Goal: Transaction & Acquisition: Purchase product/service

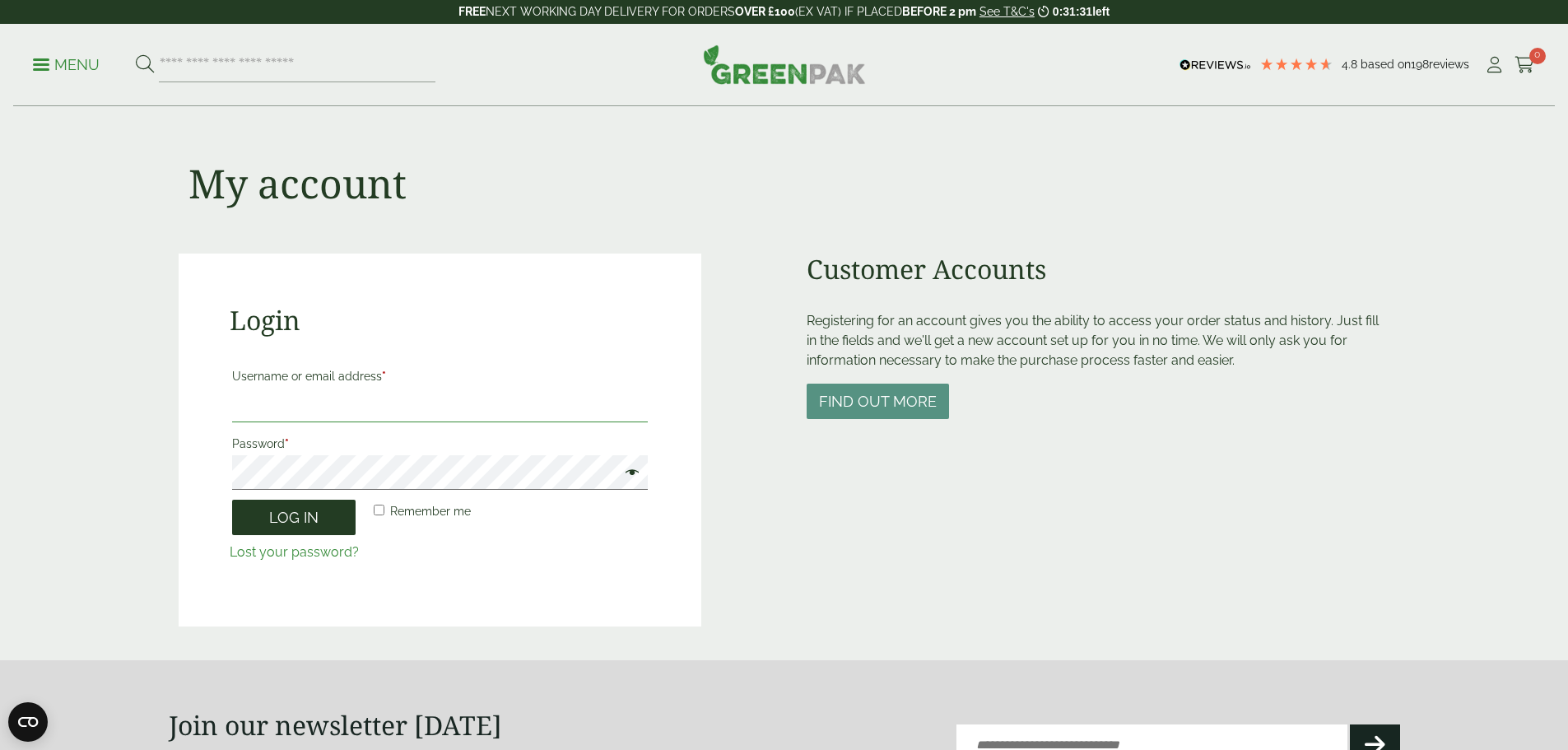
type input "**********"
click at [314, 523] on button "Log in" at bounding box center [294, 517] width 124 height 35
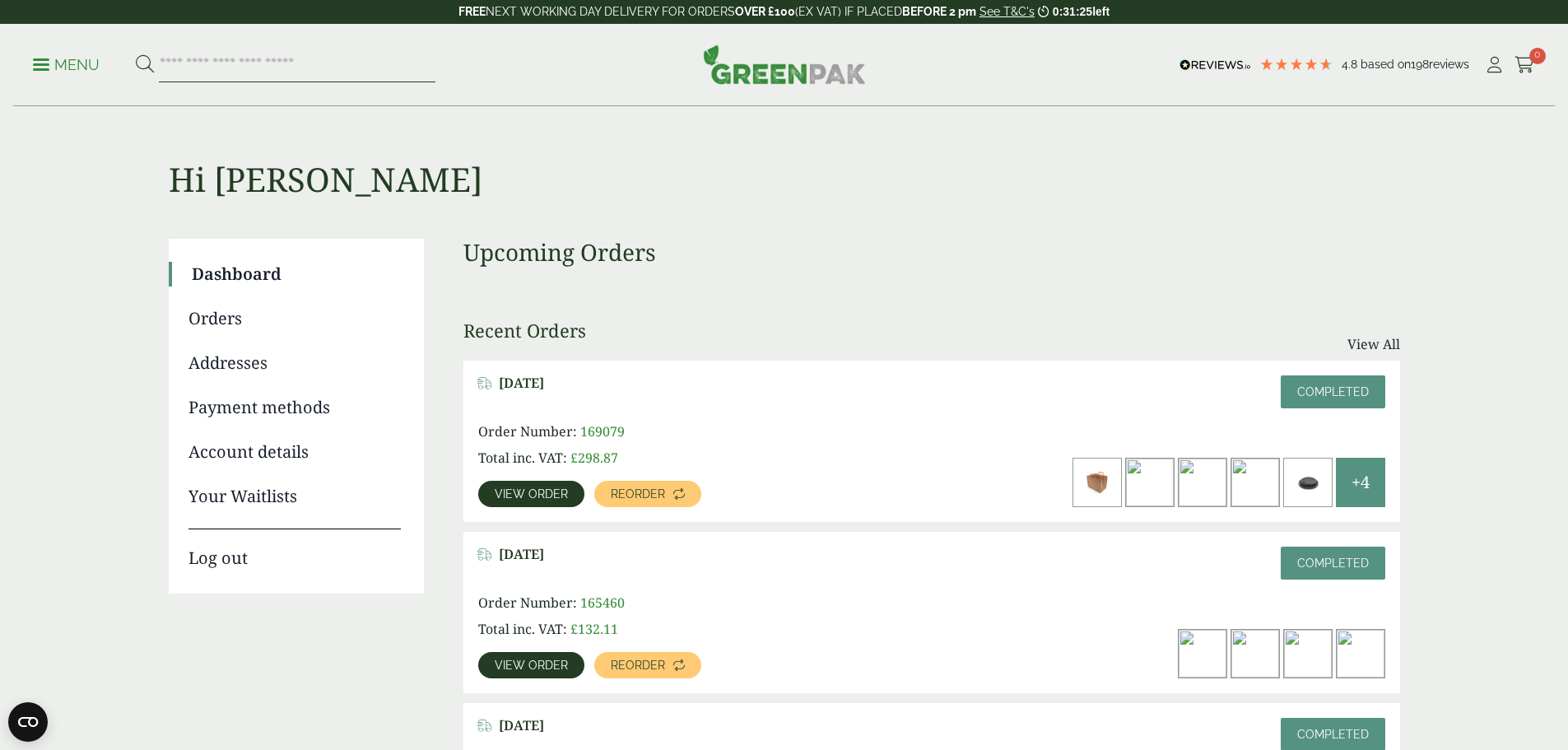
click at [242, 71] on input "search" at bounding box center [297, 64] width 276 height 34
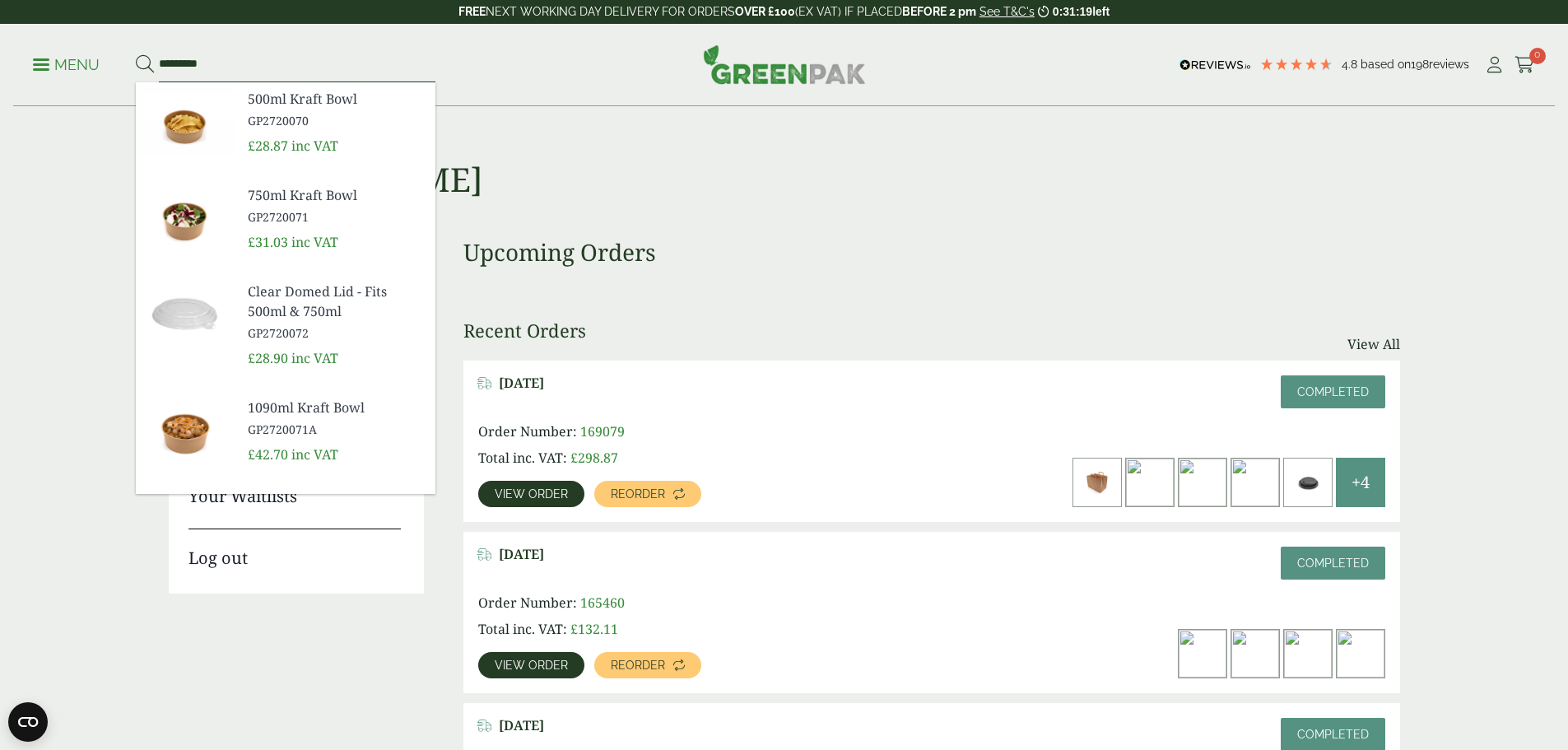
type input "*********"
click at [136, 54] on button at bounding box center [144, 64] width 18 height 21
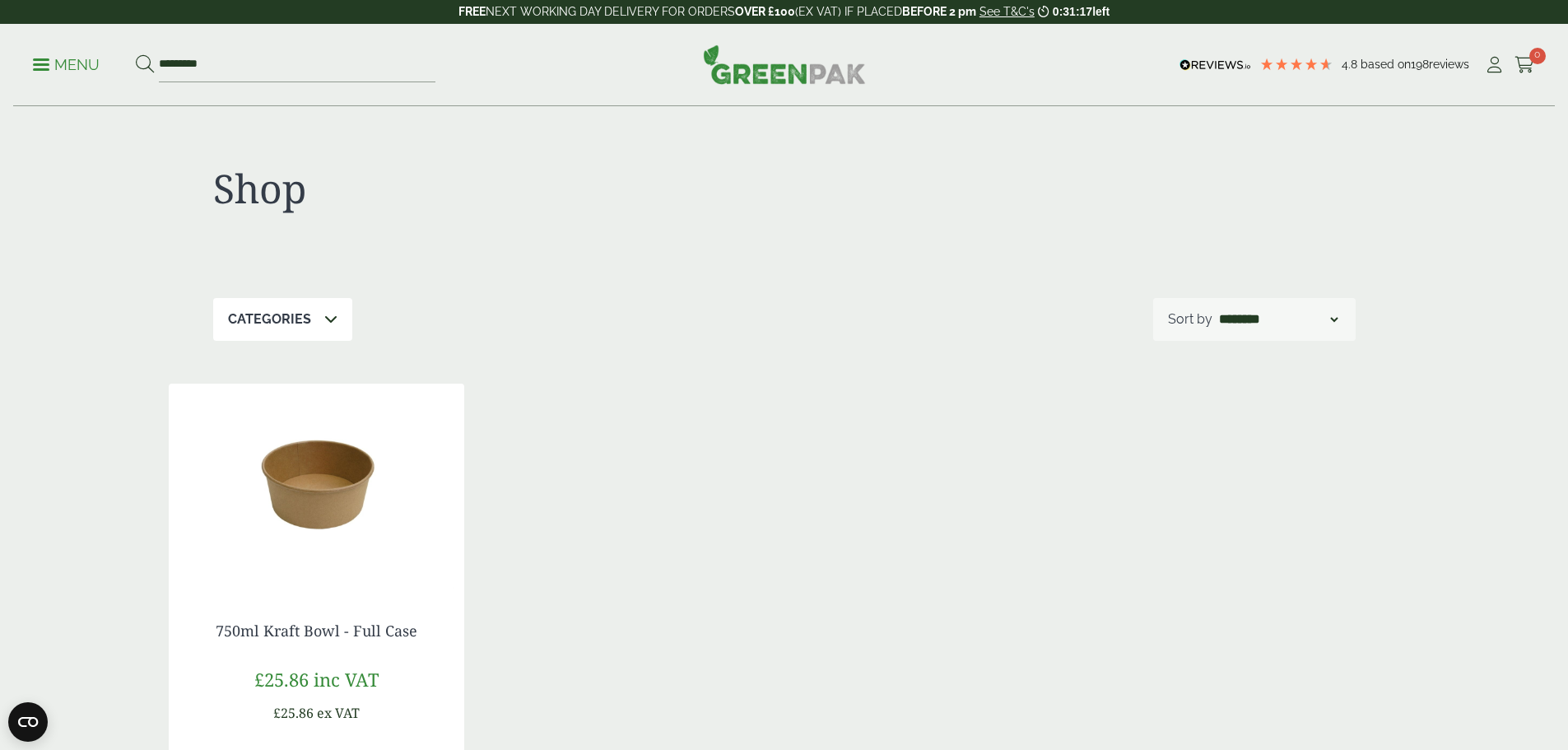
scroll to position [247, 0]
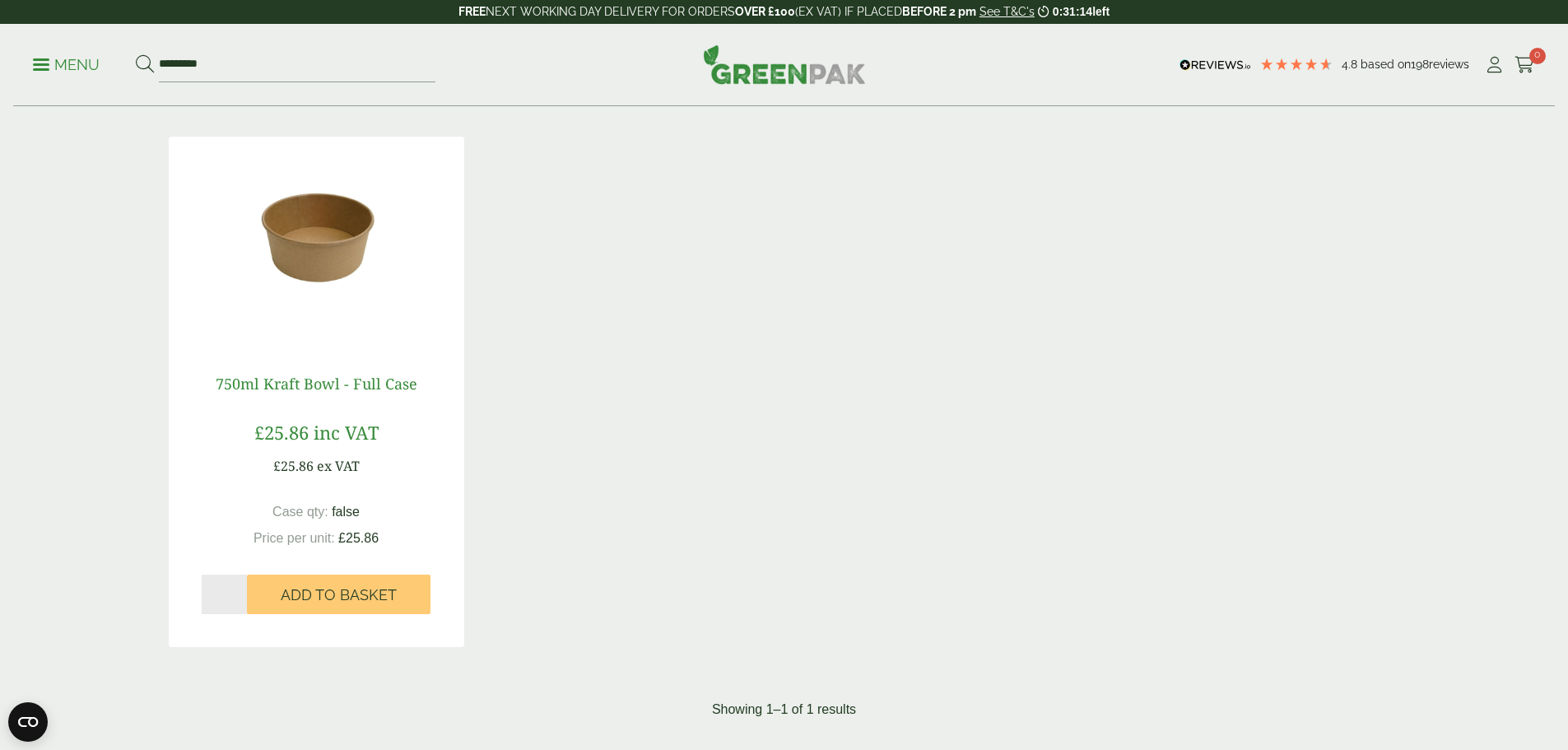
click at [319, 386] on link "750ml Kraft Bowl - Full Case" at bounding box center [316, 383] width 202 height 20
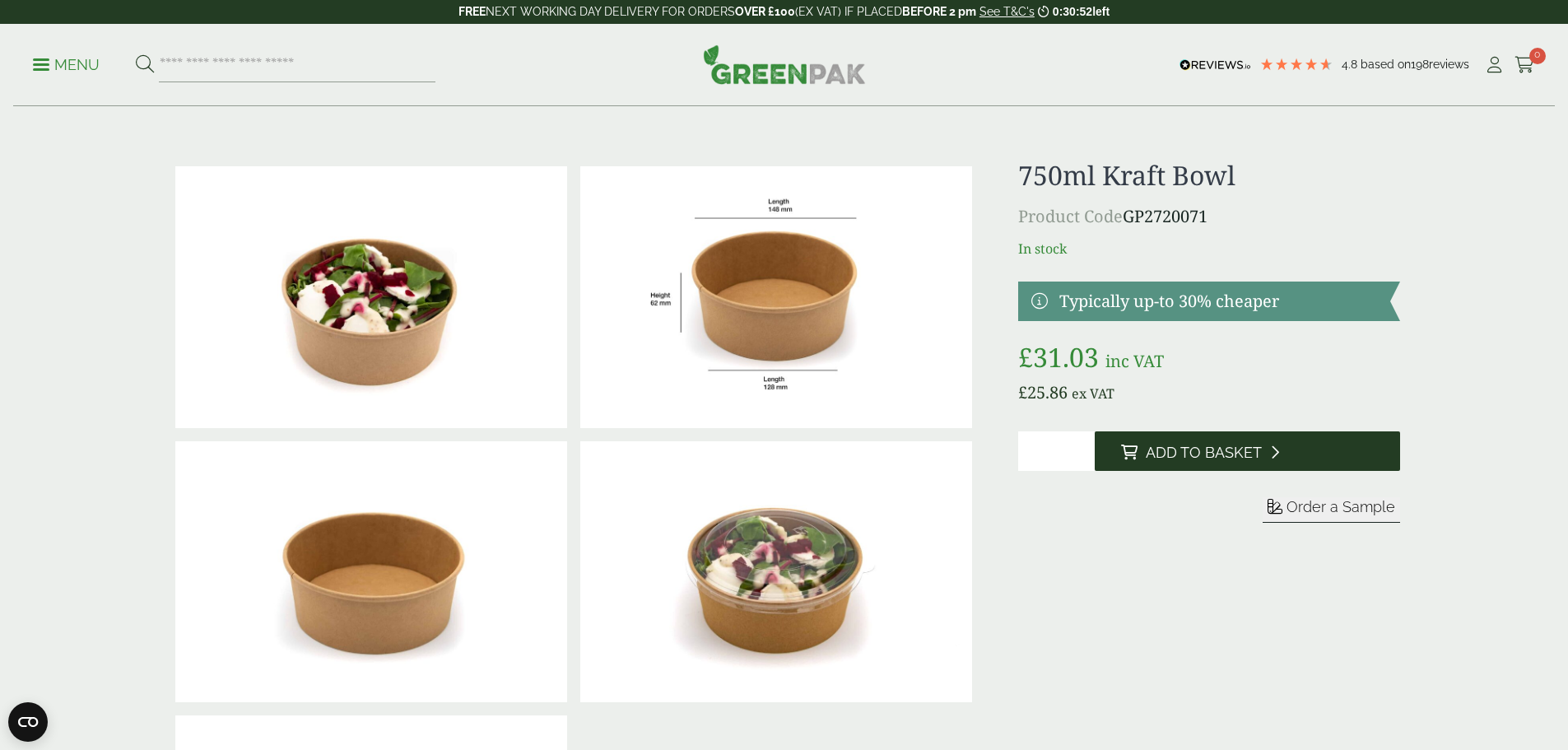
click at [1176, 454] on span "Add to Basket" at bounding box center [1204, 452] width 116 height 18
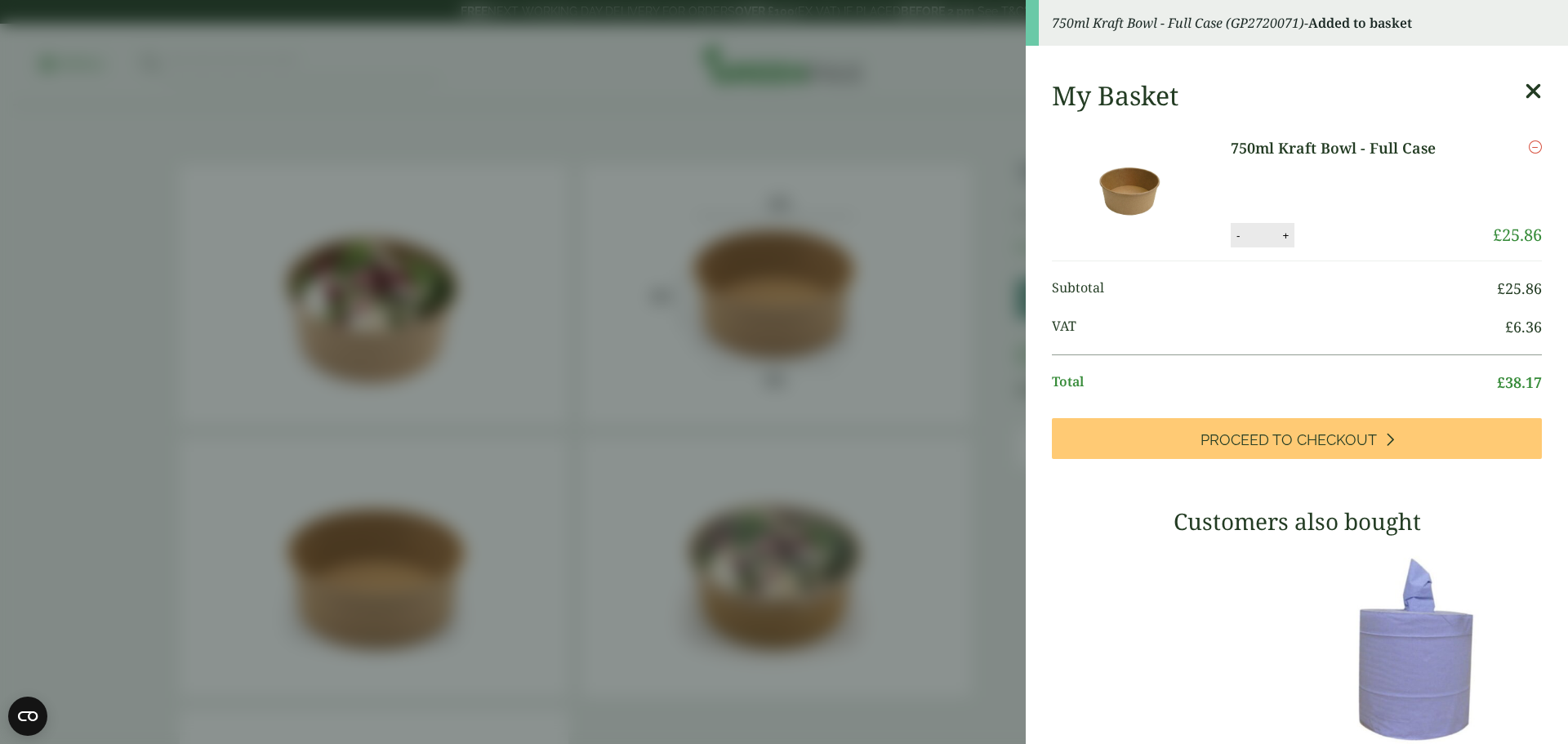
click at [1525, 87] on icon at bounding box center [1533, 91] width 18 height 23
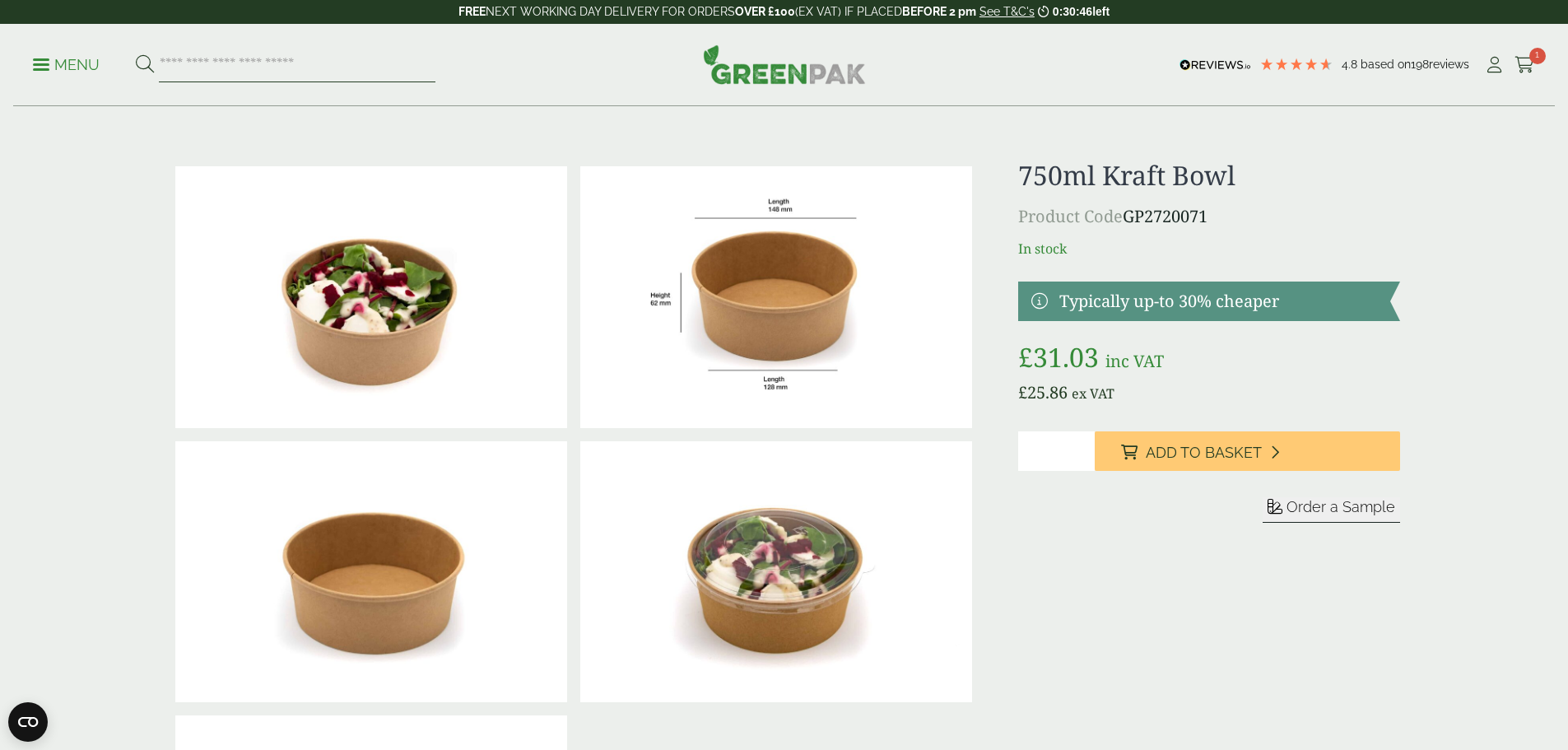
click at [256, 60] on input "search" at bounding box center [297, 64] width 276 height 34
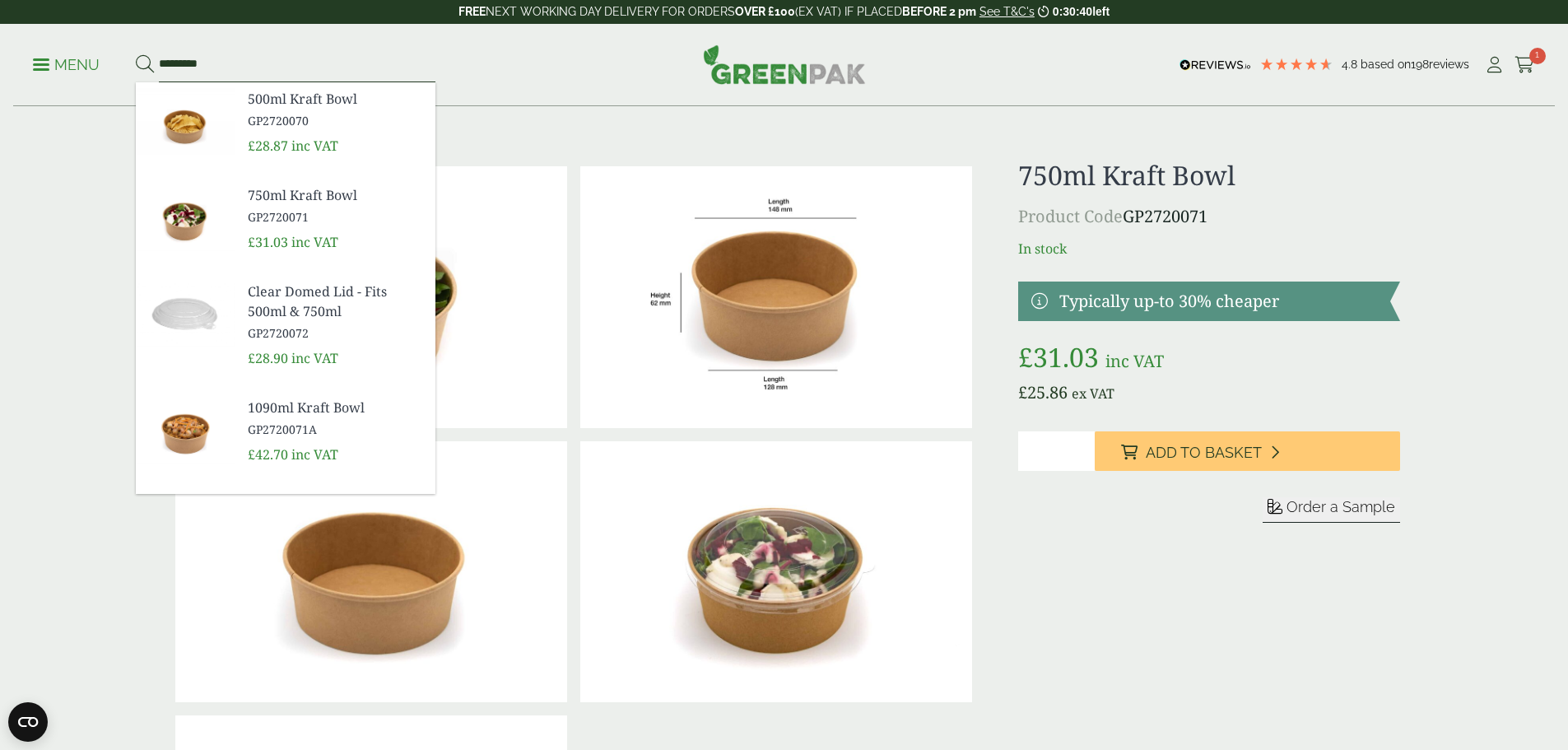
type input "*********"
click at [136, 54] on button at bounding box center [144, 64] width 18 height 21
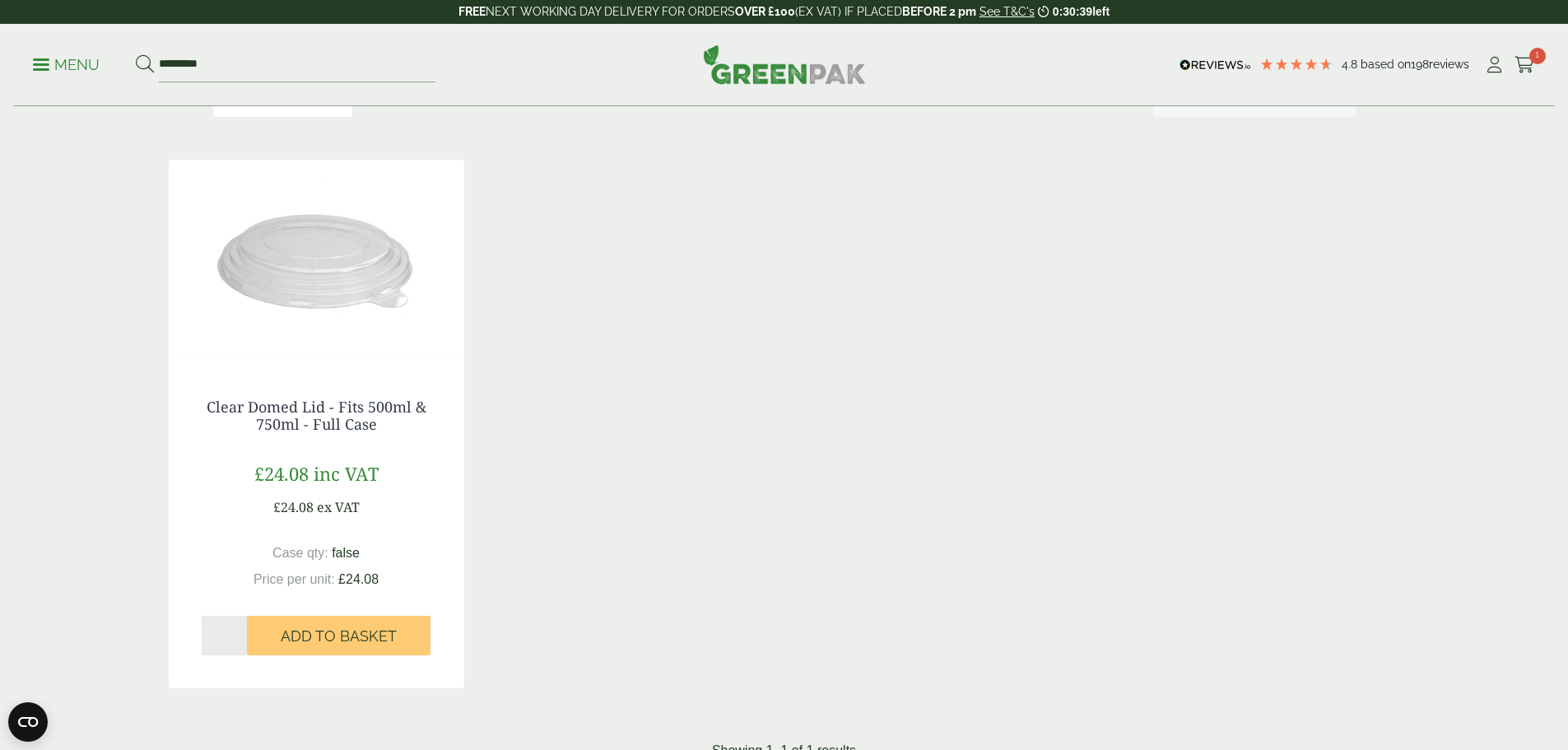
scroll to position [247, 0]
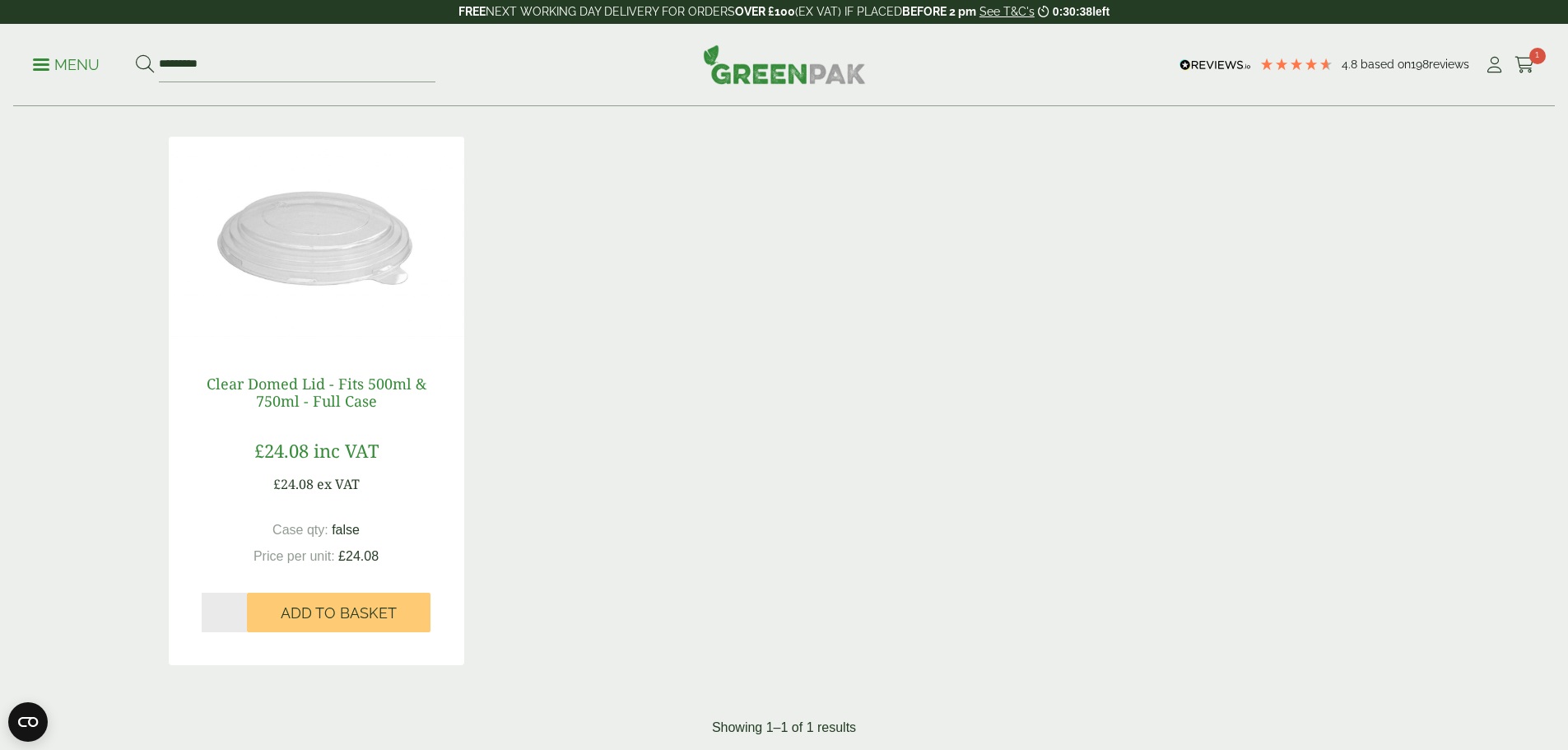
click at [329, 399] on link "Clear Domed Lid - Fits 500ml & 750ml - Full Case" at bounding box center [316, 393] width 220 height 38
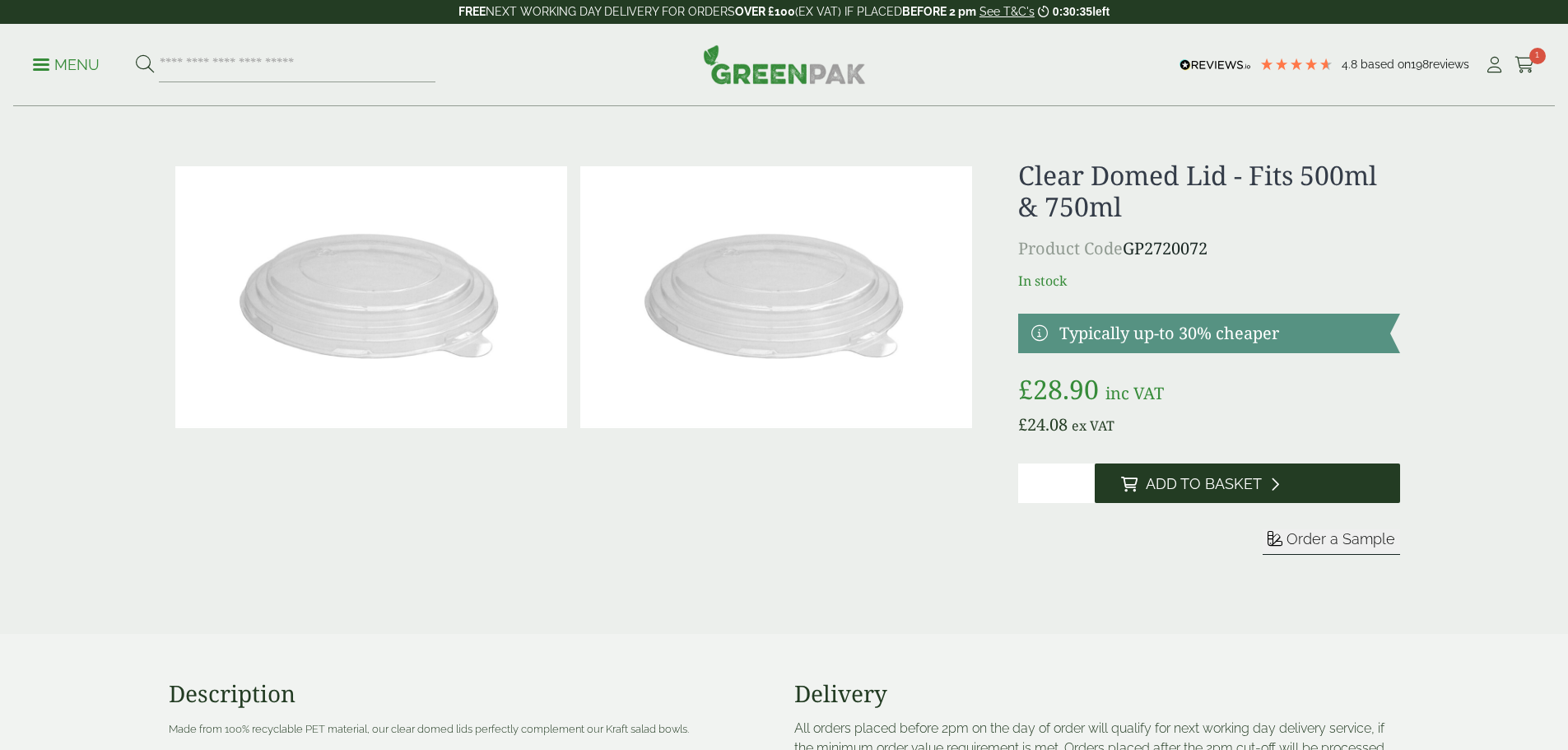
click at [1240, 482] on span "Add to Basket" at bounding box center [1204, 484] width 116 height 18
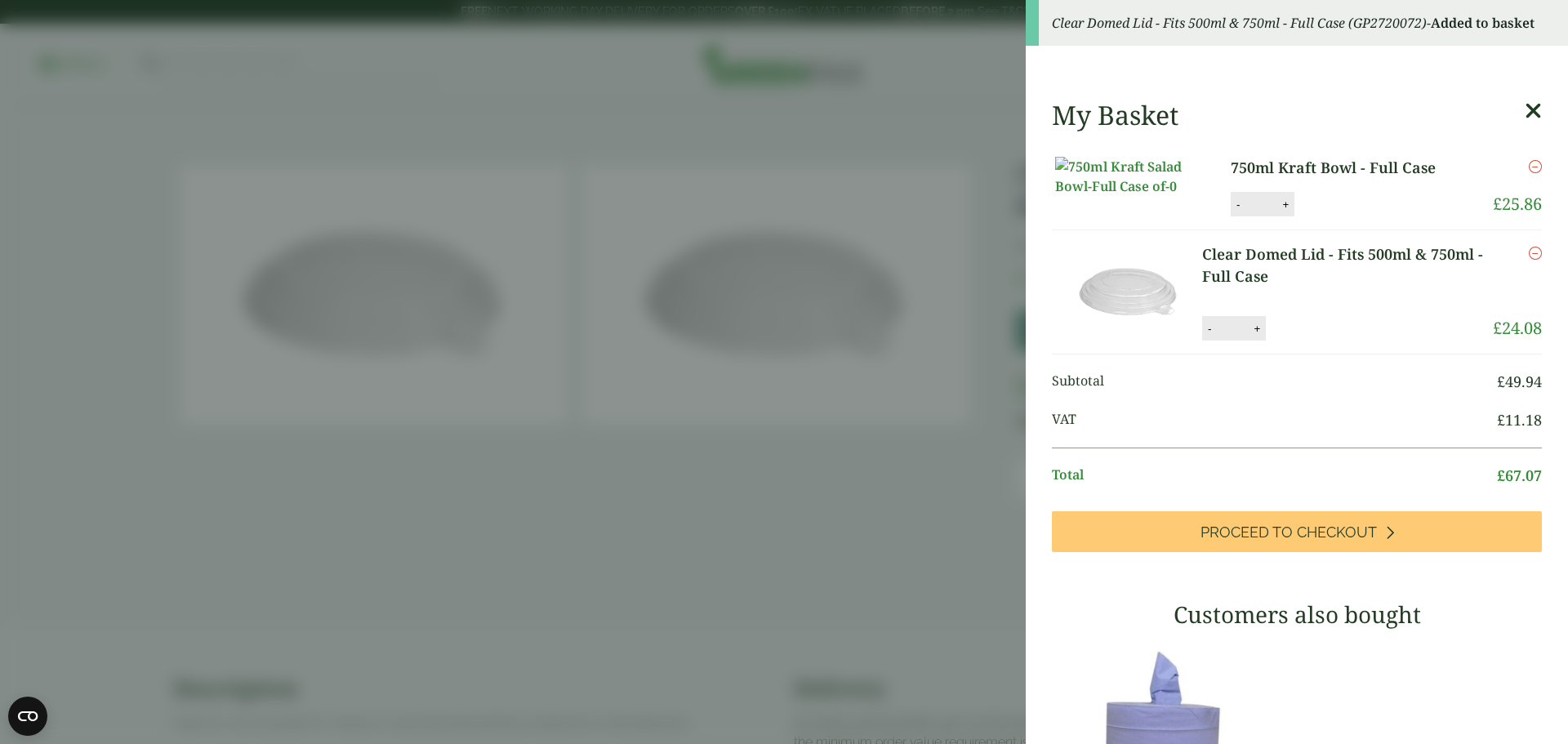
click at [1525, 110] on icon at bounding box center [1533, 111] width 18 height 23
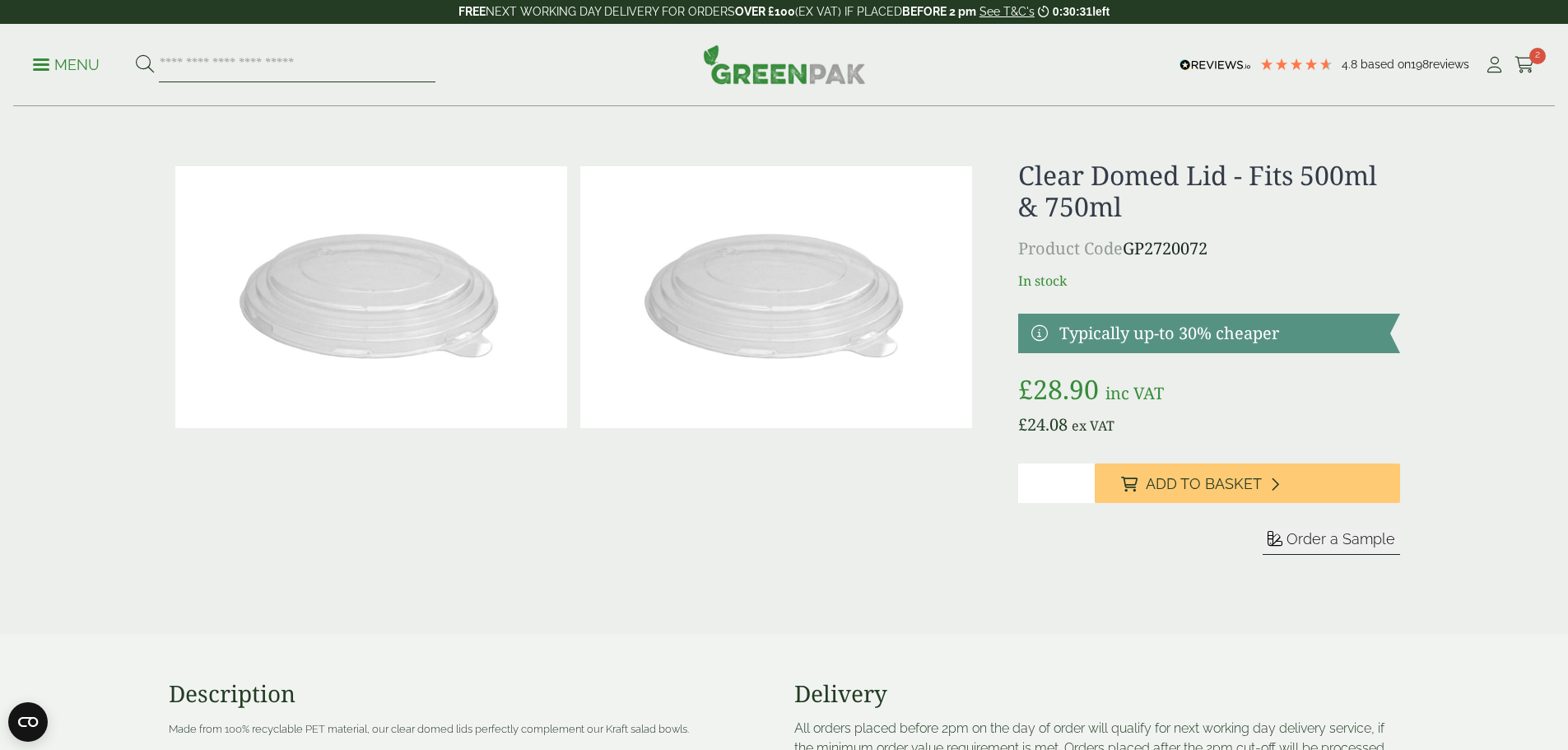
click at [322, 71] on input "search" at bounding box center [297, 64] width 276 height 34
type input "********"
click at [136, 54] on button at bounding box center [144, 64] width 18 height 21
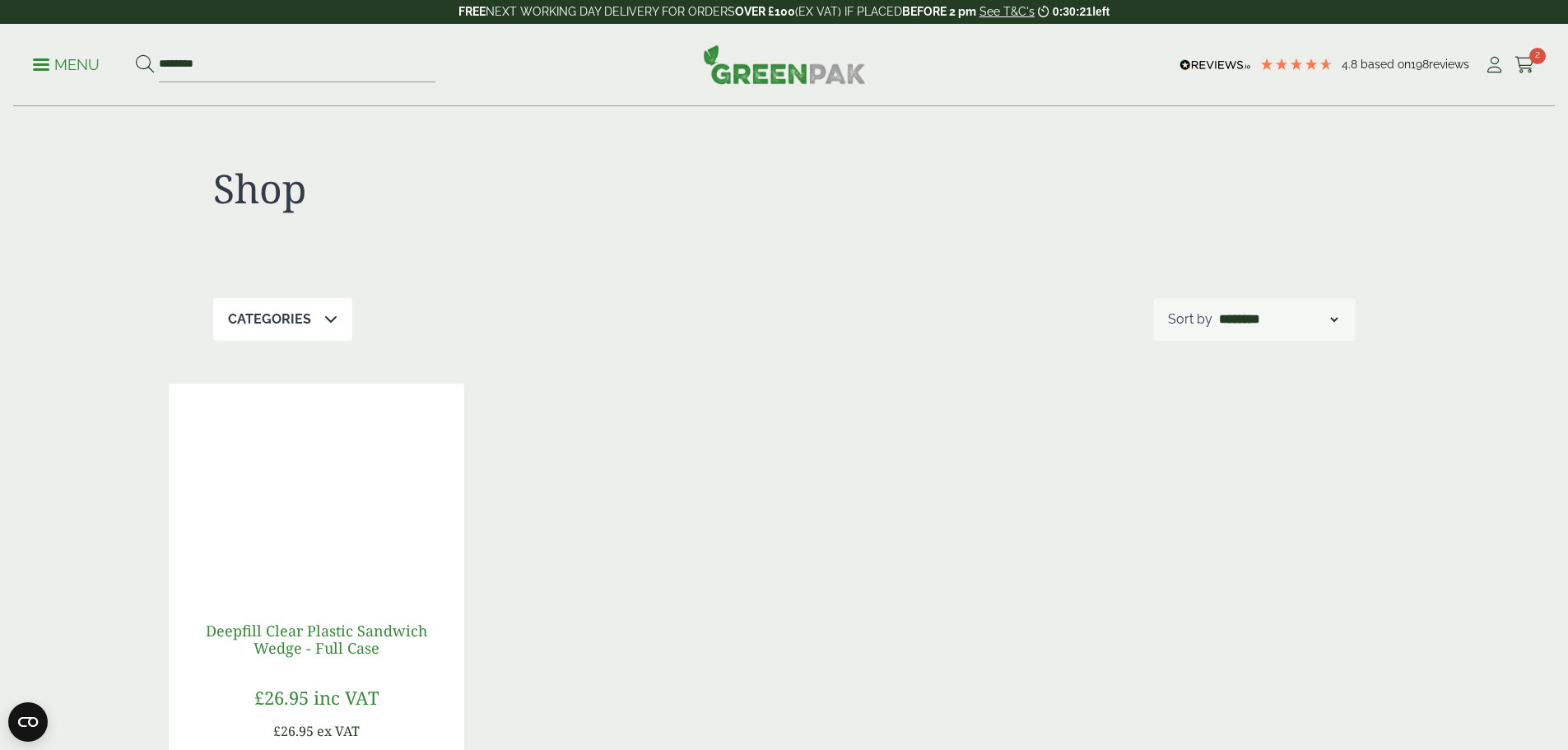
click at [341, 635] on link "Deepfill Clear Plastic Sandwich Wedge - Full Case" at bounding box center [316, 639] width 221 height 38
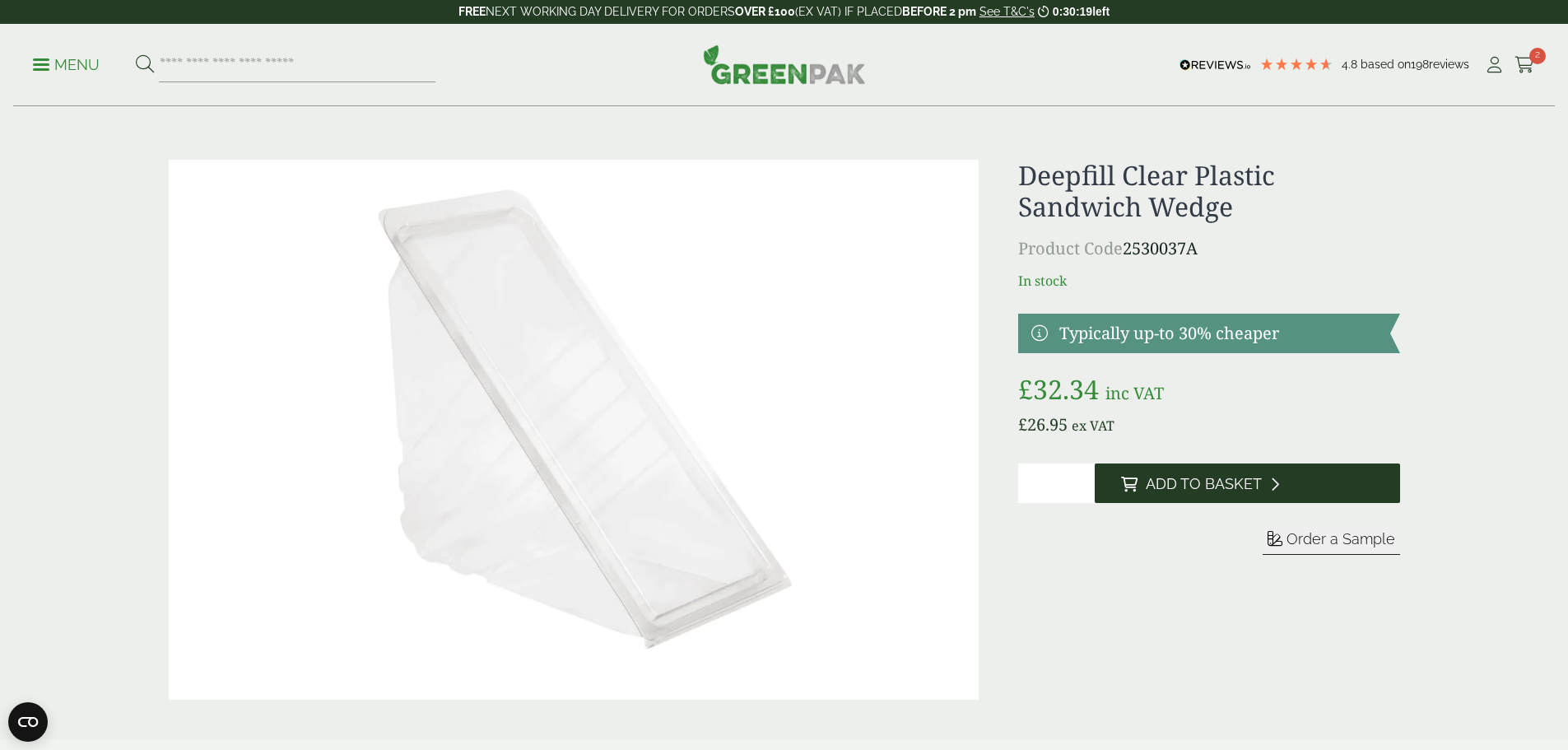
click at [1219, 481] on span "Add to Basket" at bounding box center [1204, 484] width 116 height 18
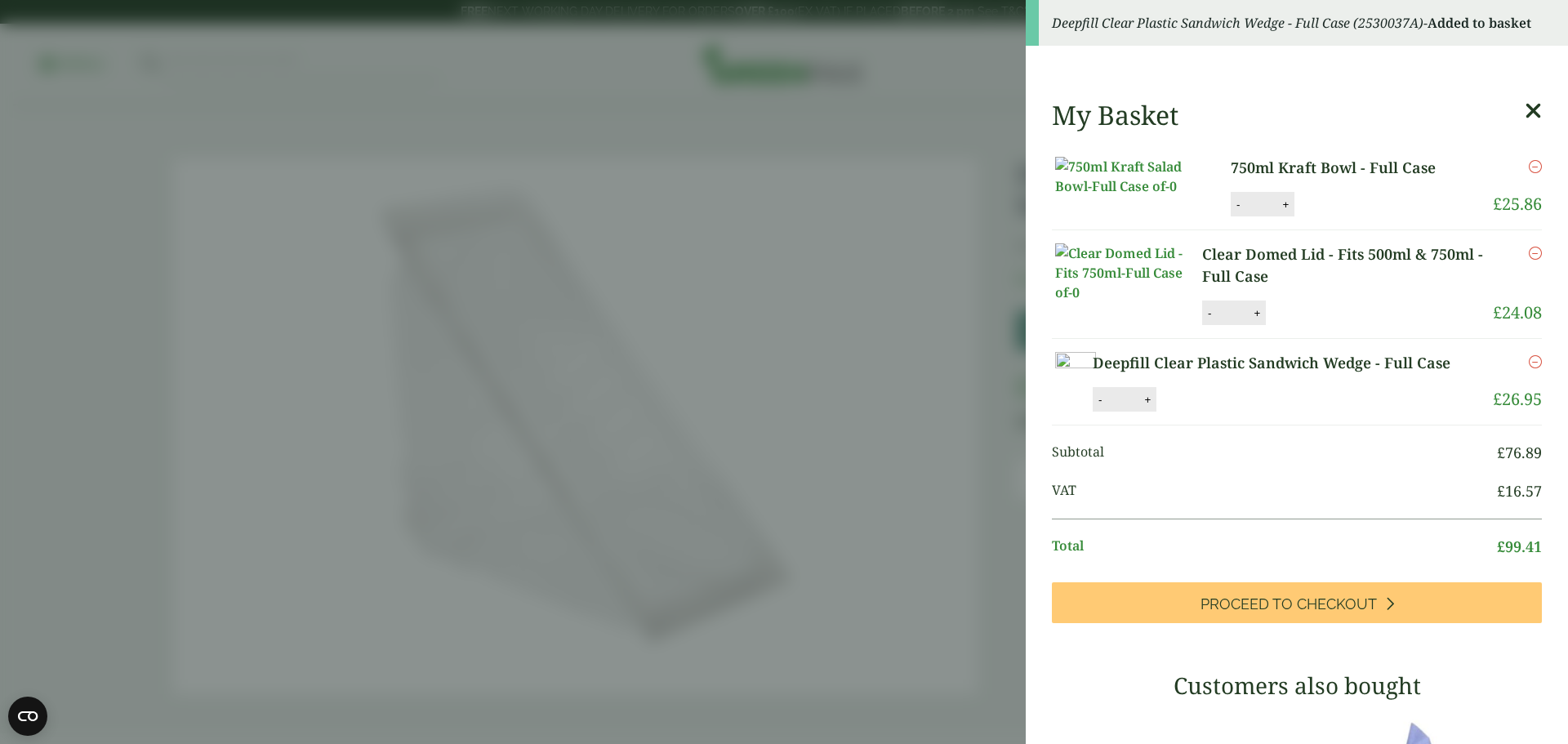
click at [1525, 104] on icon at bounding box center [1533, 111] width 18 height 23
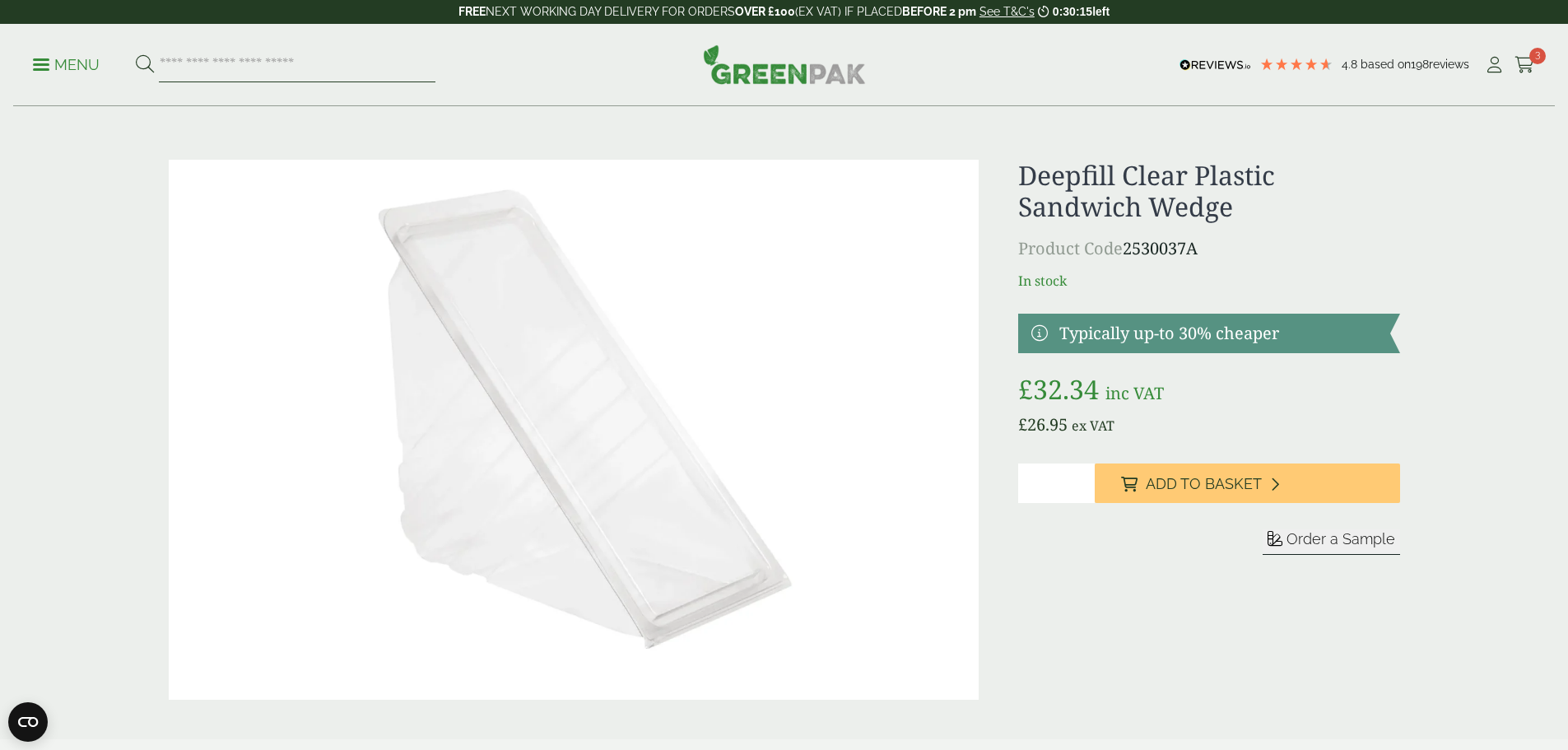
click at [218, 56] on input "search" at bounding box center [297, 64] width 276 height 34
type input "*********"
click at [136, 54] on button at bounding box center [144, 64] width 18 height 21
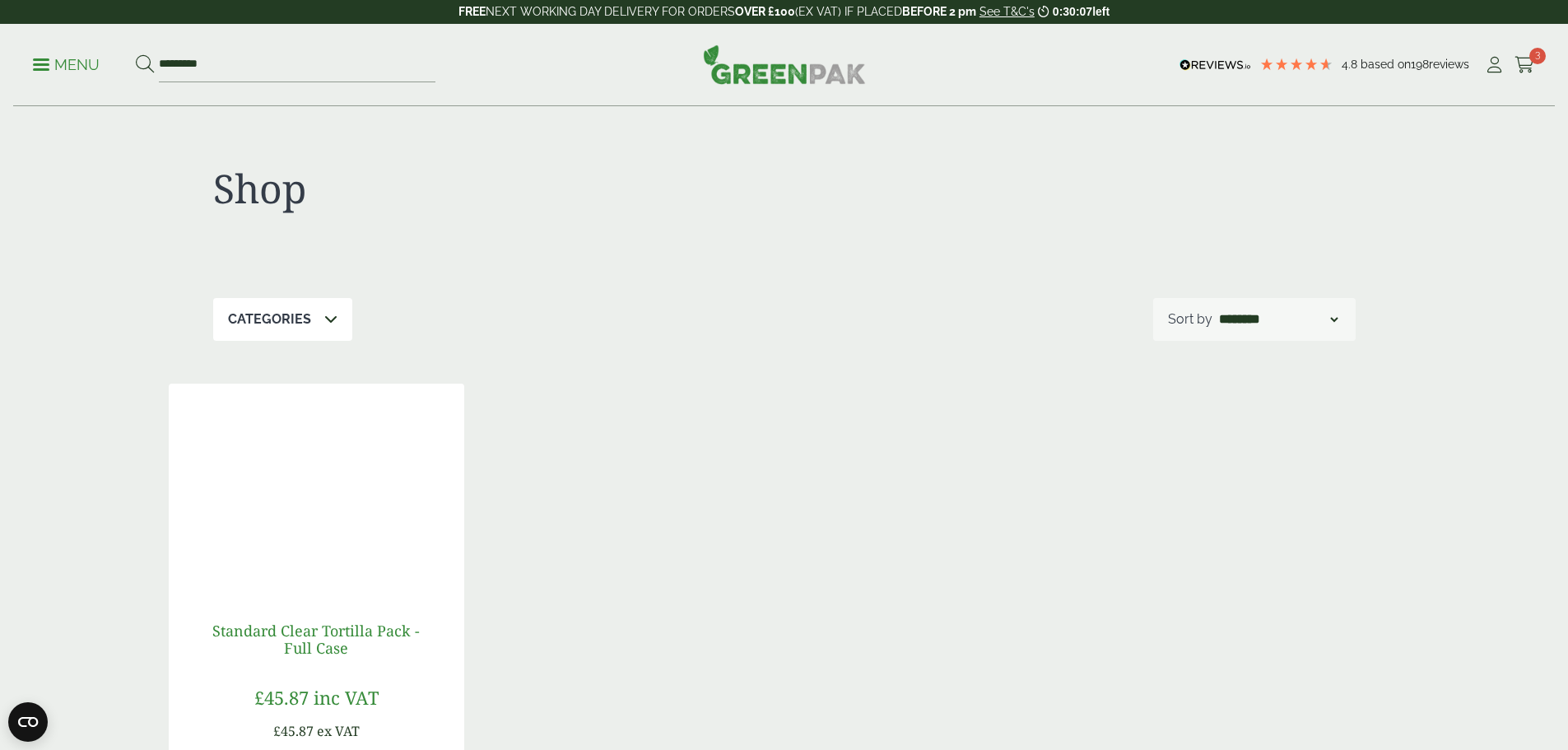
click at [330, 632] on link "Standard Clear Tortilla Pack - Full Case" at bounding box center [315, 639] width 208 height 38
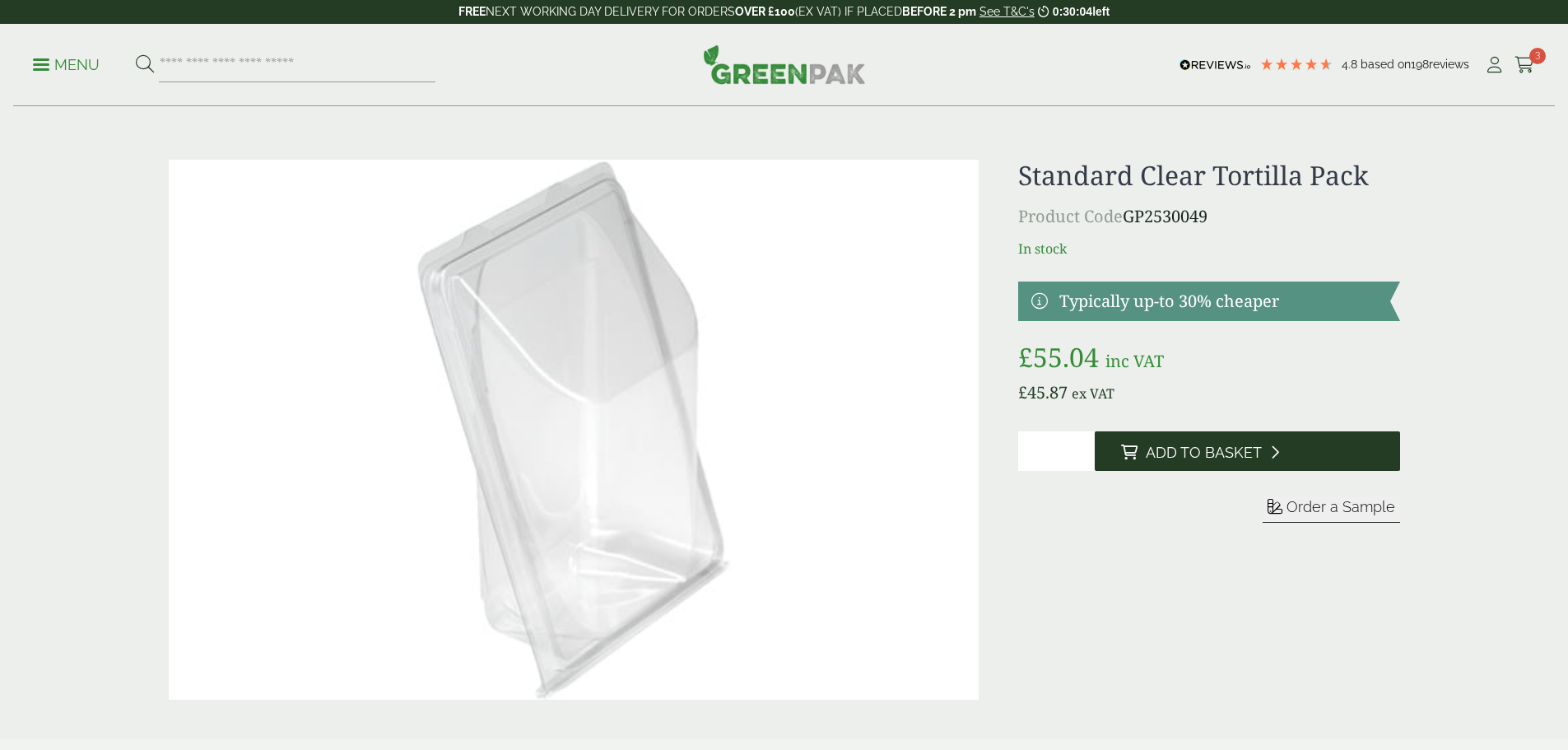
click at [1258, 449] on span "Add to Basket" at bounding box center [1204, 452] width 116 height 18
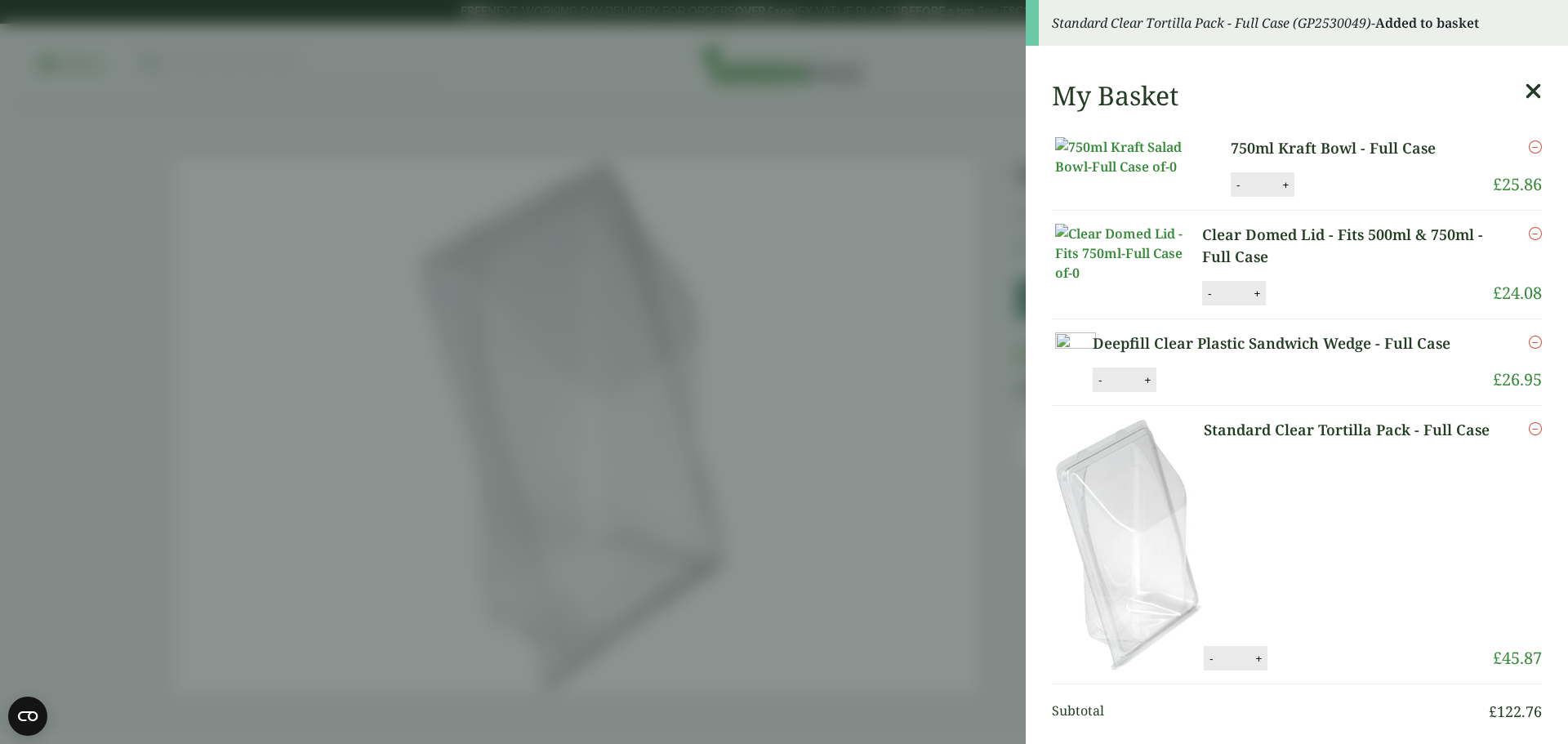
click at [1525, 90] on icon at bounding box center [1533, 91] width 18 height 23
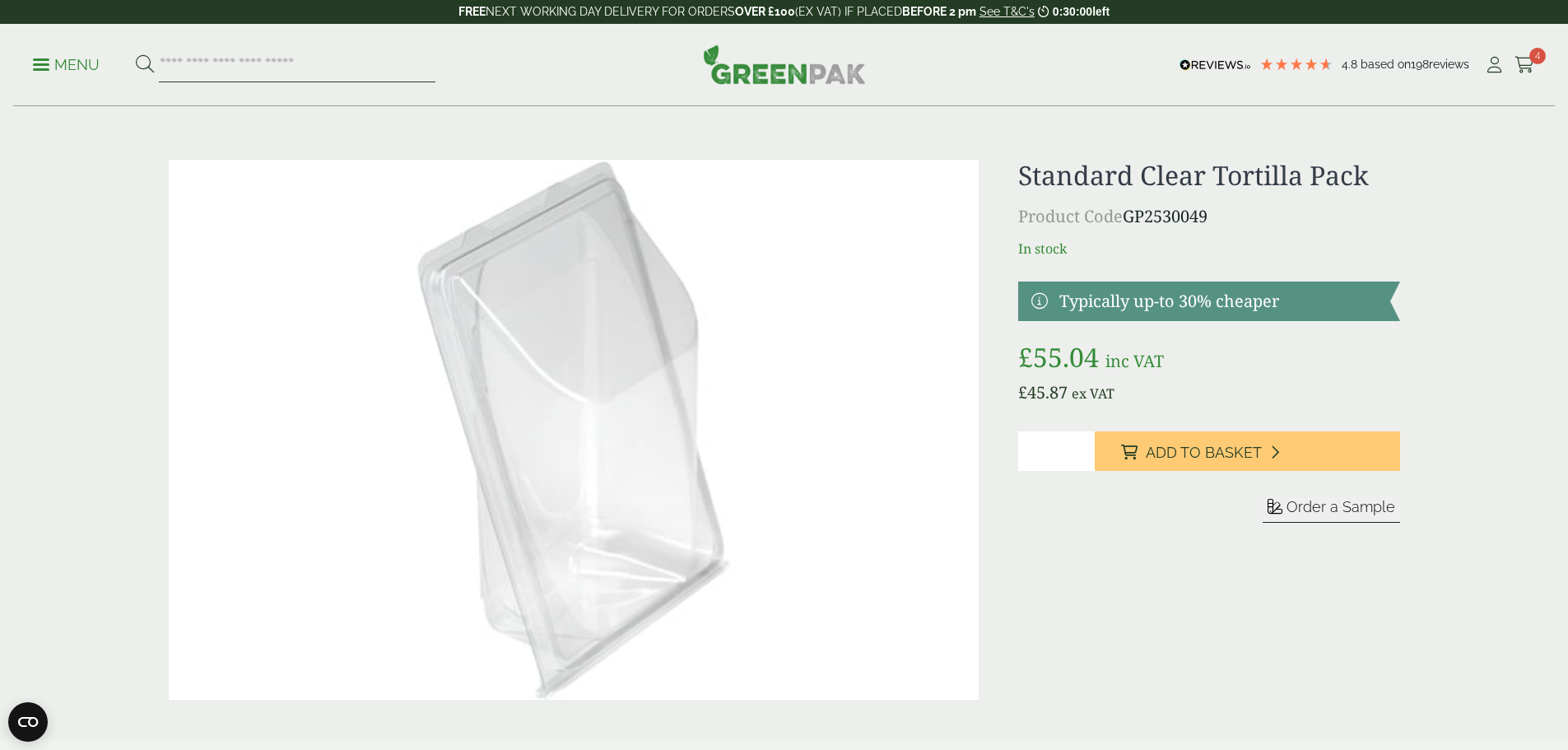
click at [288, 69] on input "search" at bounding box center [297, 64] width 276 height 34
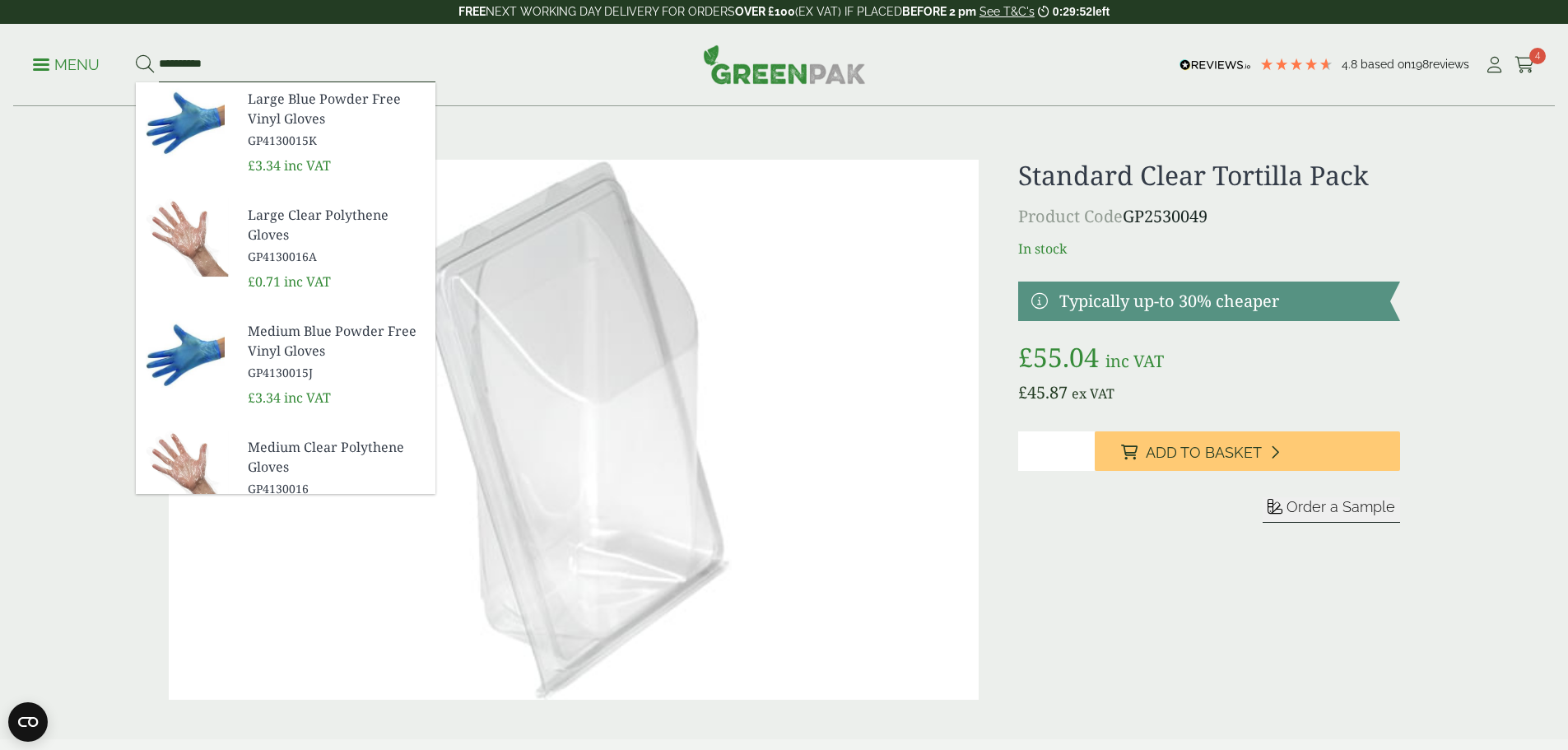
type input "**********"
click at [136, 54] on button at bounding box center [144, 64] width 18 height 21
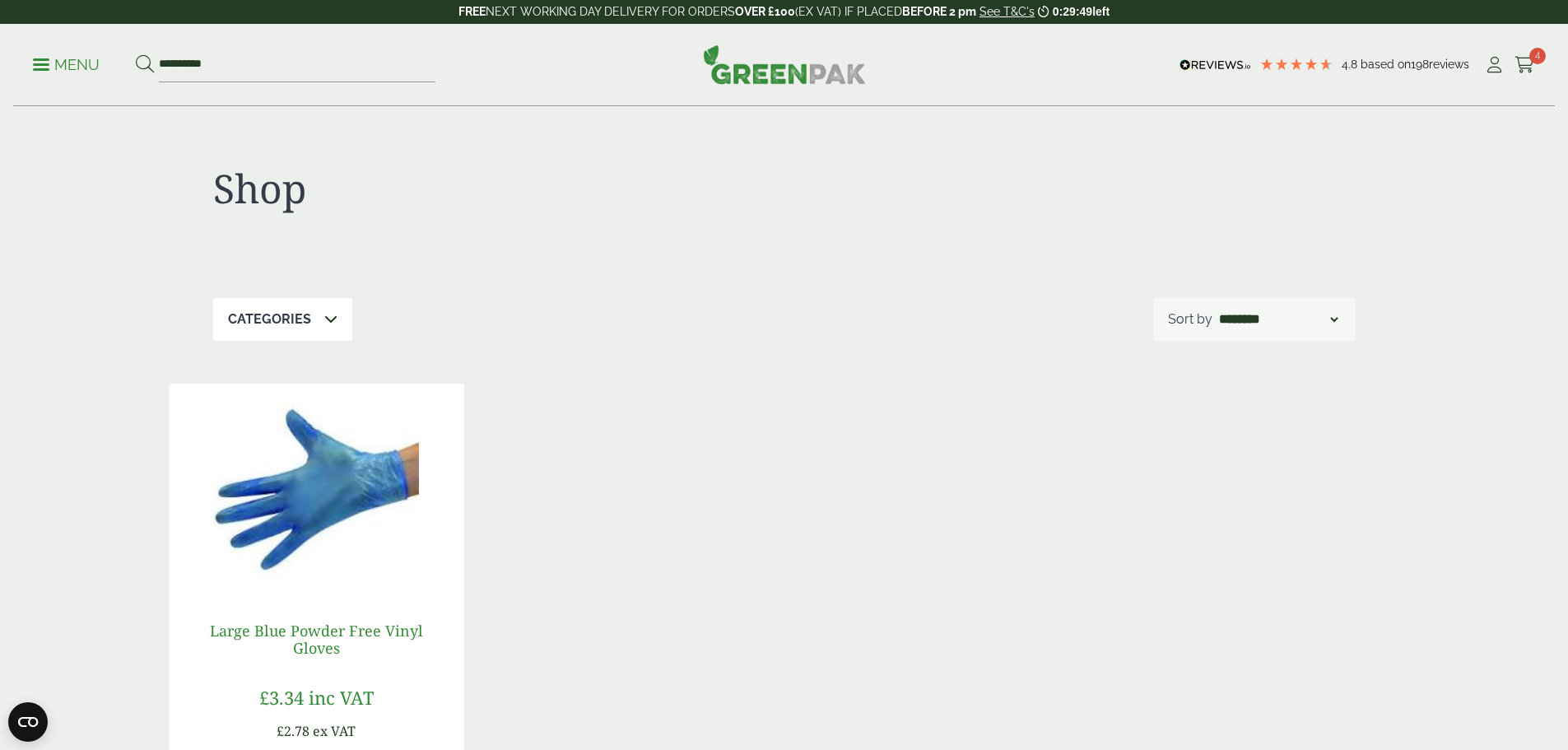
click at [348, 631] on link "Large Blue Powder Free Vinyl Gloves" at bounding box center [316, 639] width 213 height 38
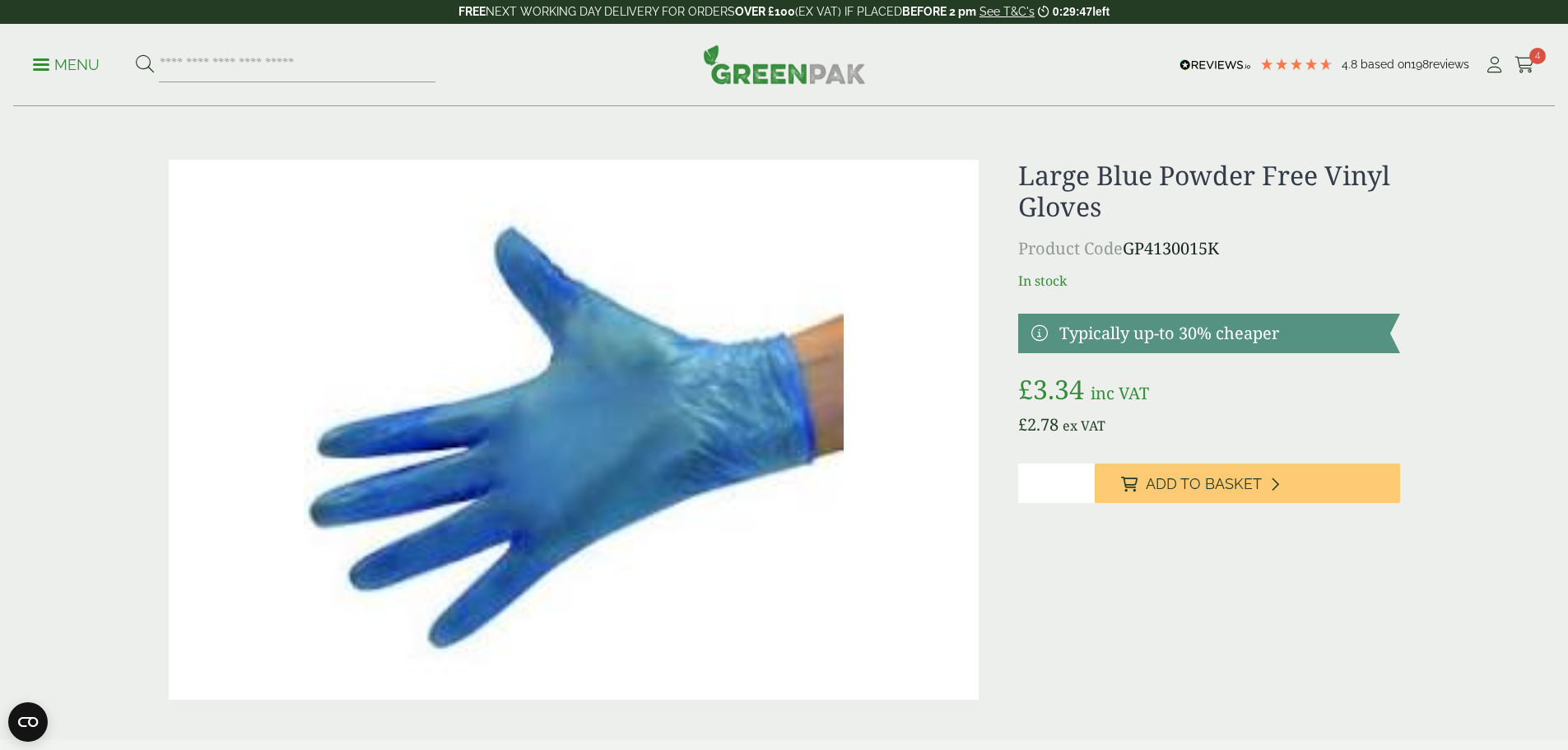
click at [1081, 476] on input "*" at bounding box center [1056, 483] width 76 height 39
type input "*"
click at [1081, 476] on input "*" at bounding box center [1056, 483] width 76 height 39
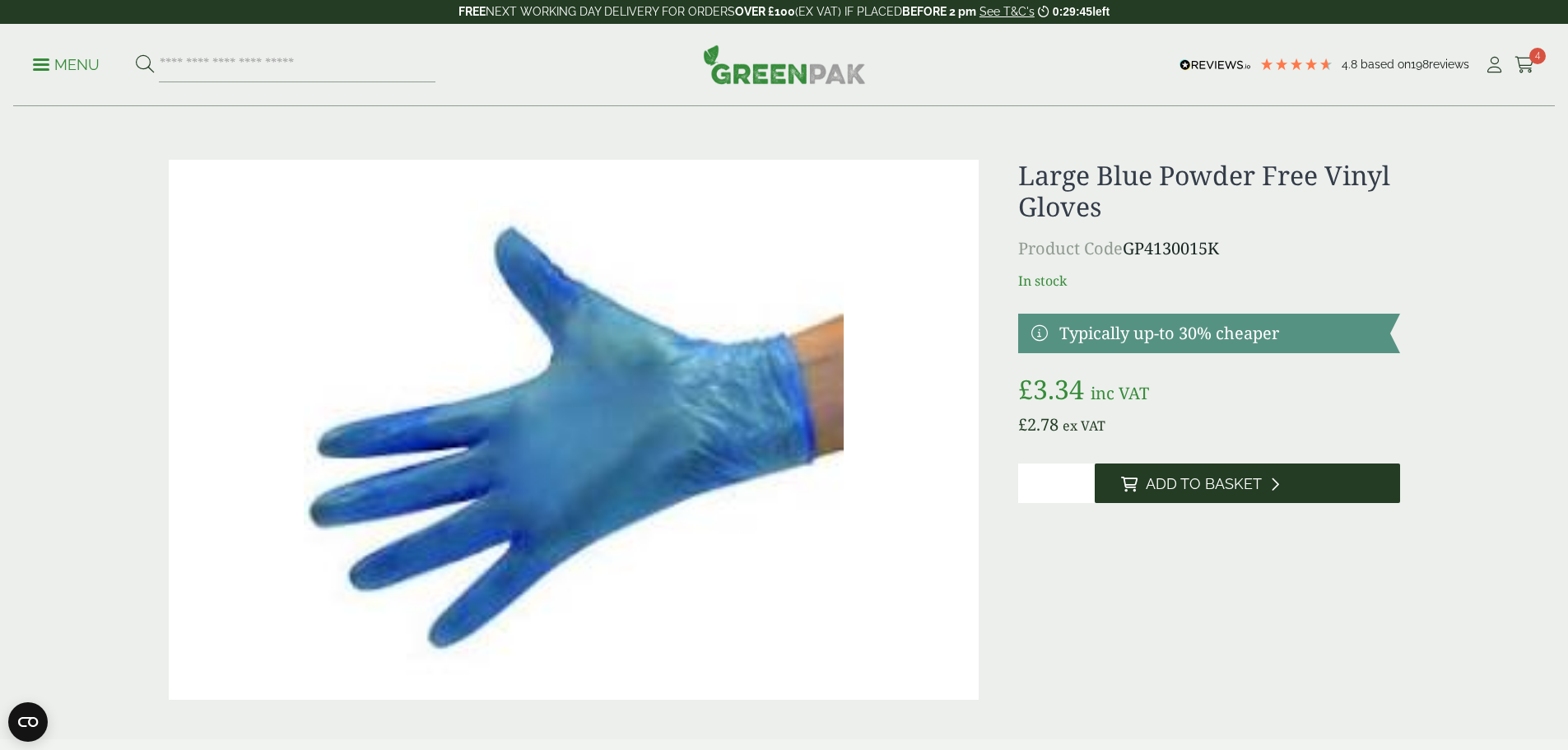
click at [1163, 489] on span "Add to Basket" at bounding box center [1204, 484] width 116 height 18
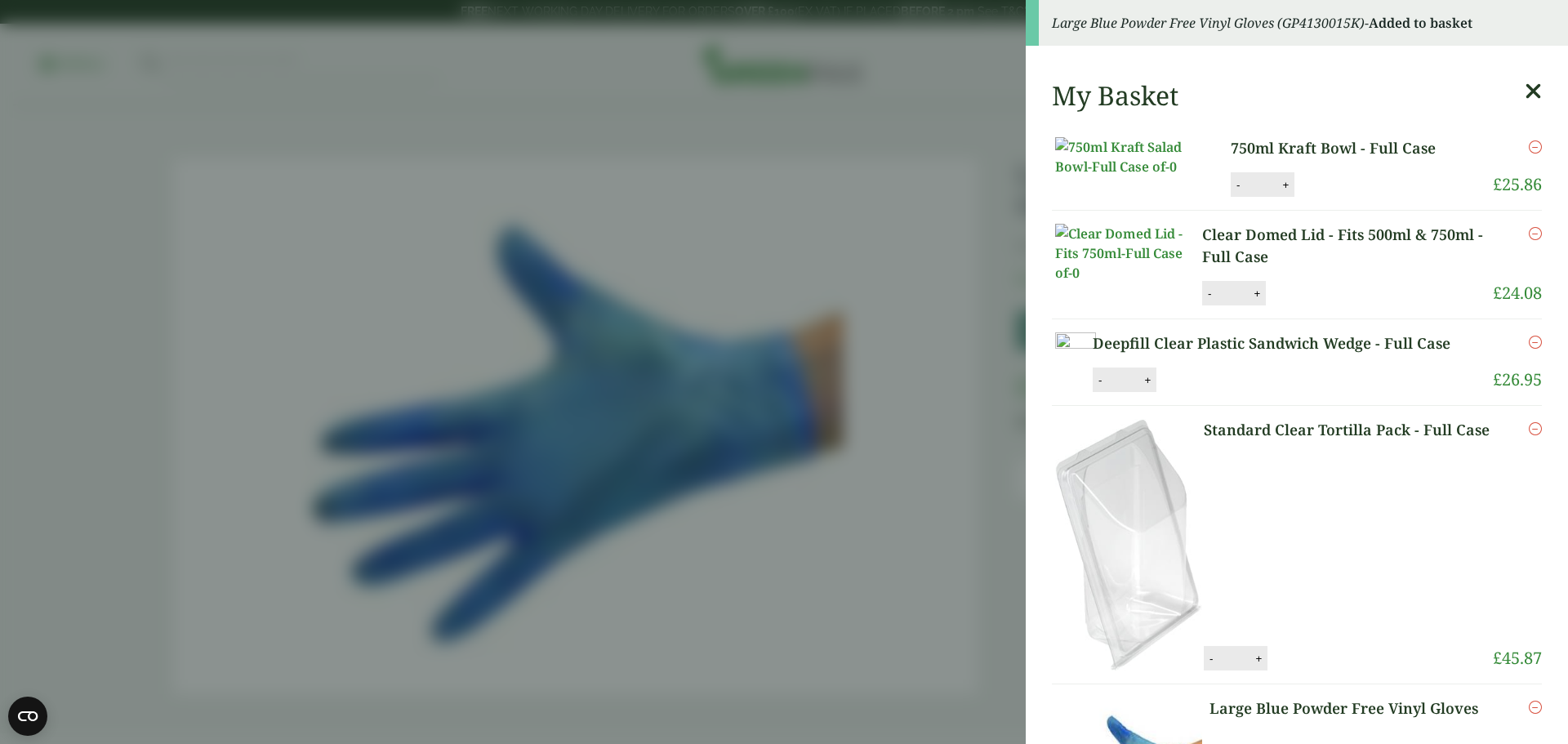
click at [1525, 88] on icon at bounding box center [1533, 91] width 18 height 23
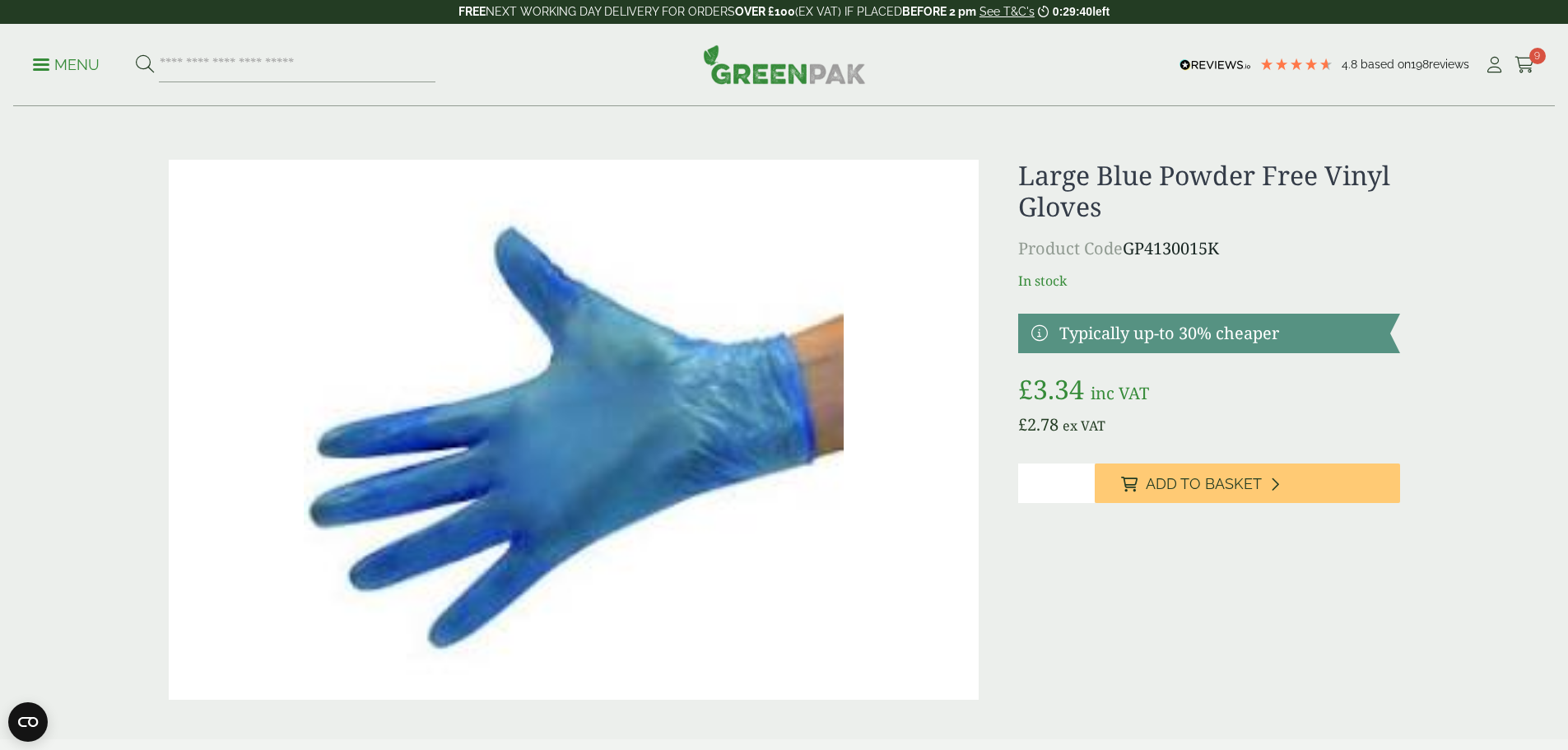
click at [63, 70] on p "Menu" at bounding box center [66, 64] width 67 height 20
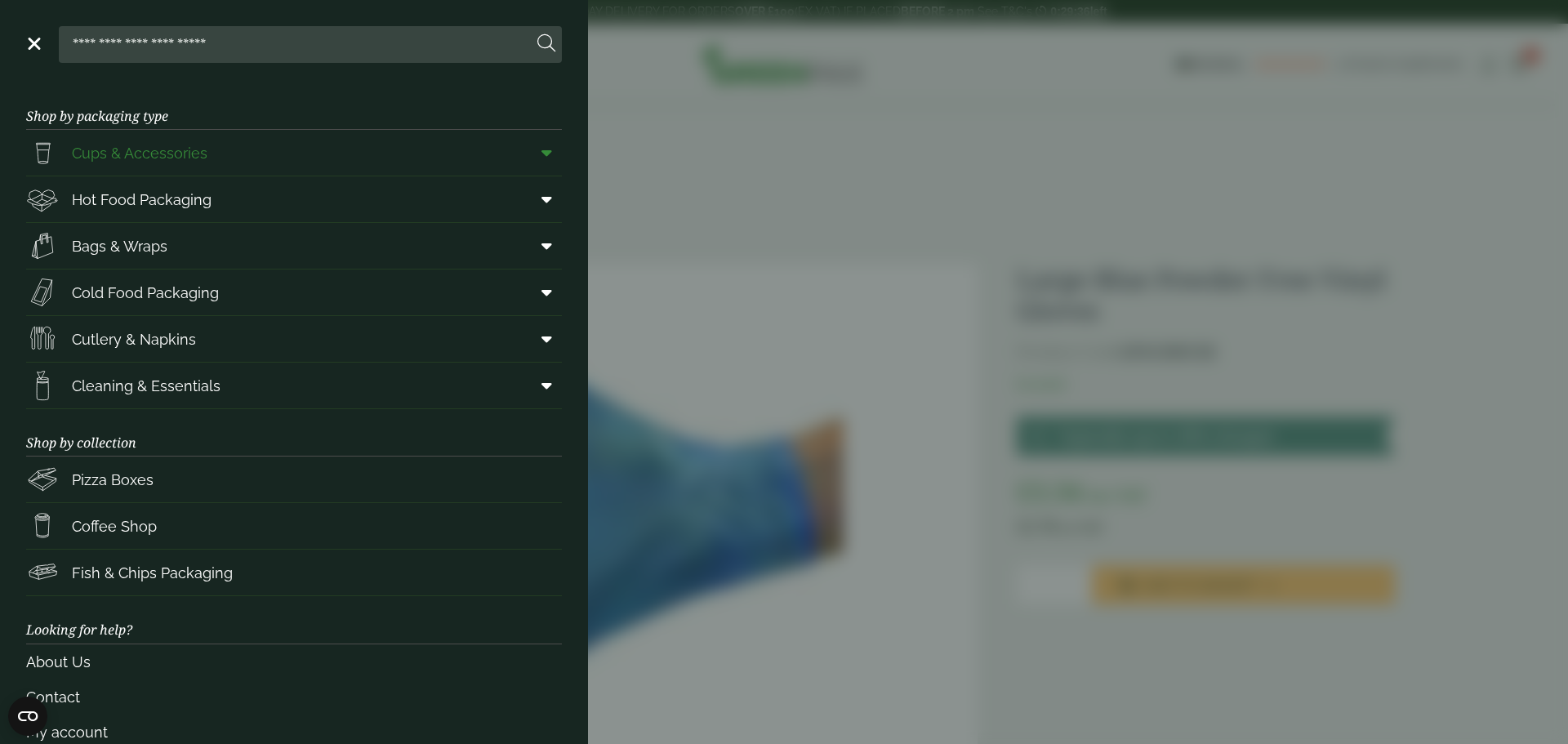
click at [128, 159] on span "Cups & Accessories" at bounding box center [139, 153] width 136 height 22
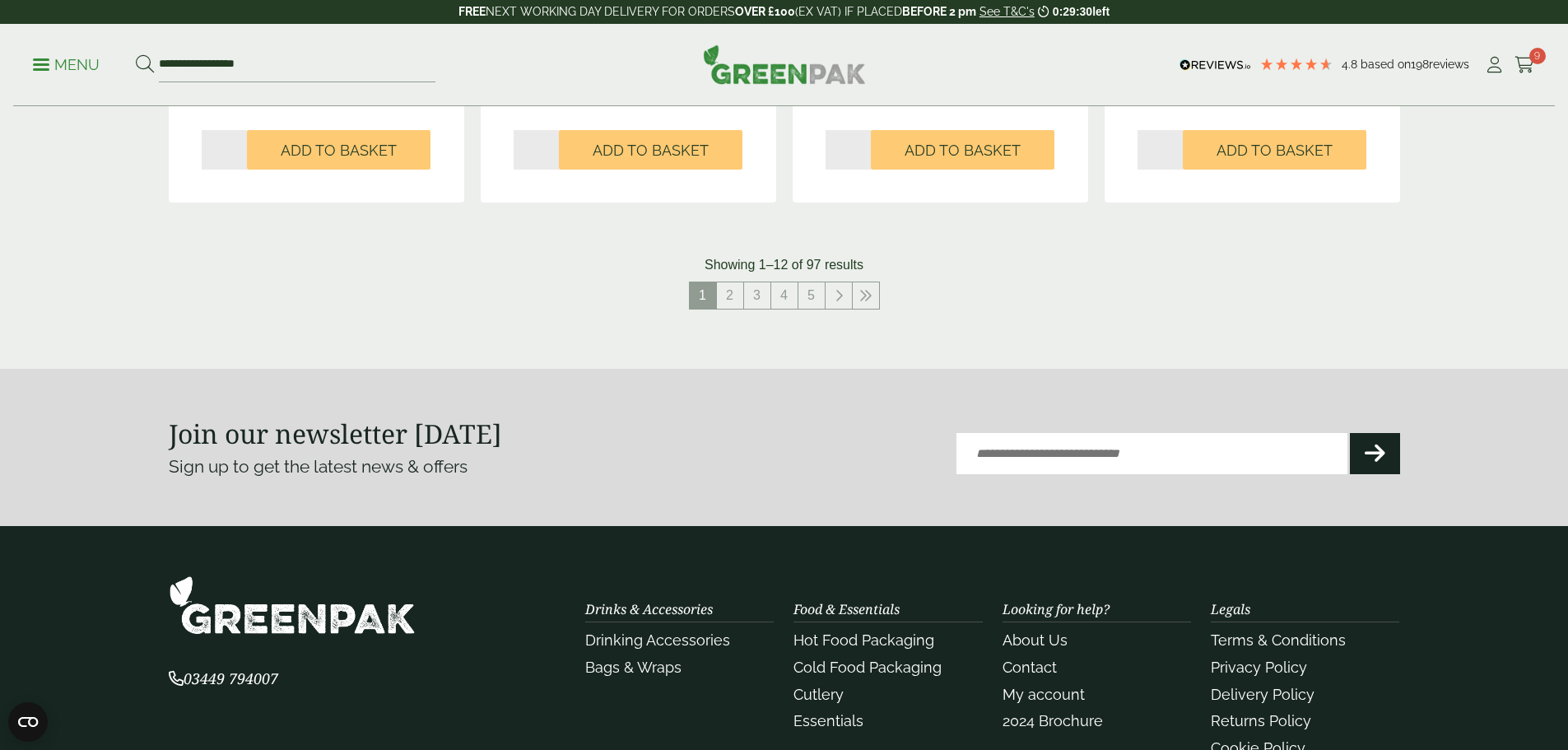
scroll to position [1811, 0]
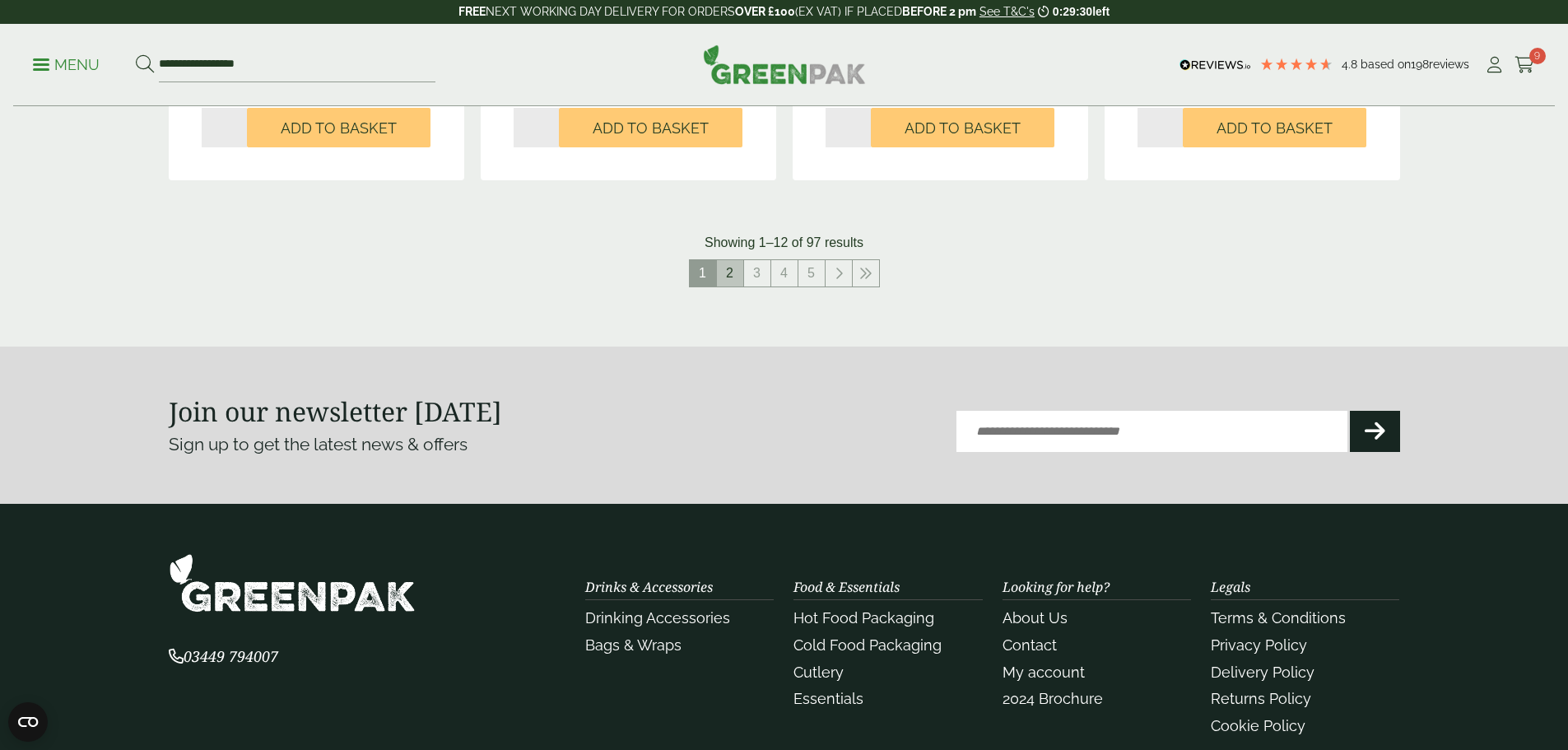
click at [725, 274] on link "2" at bounding box center [730, 274] width 26 height 26
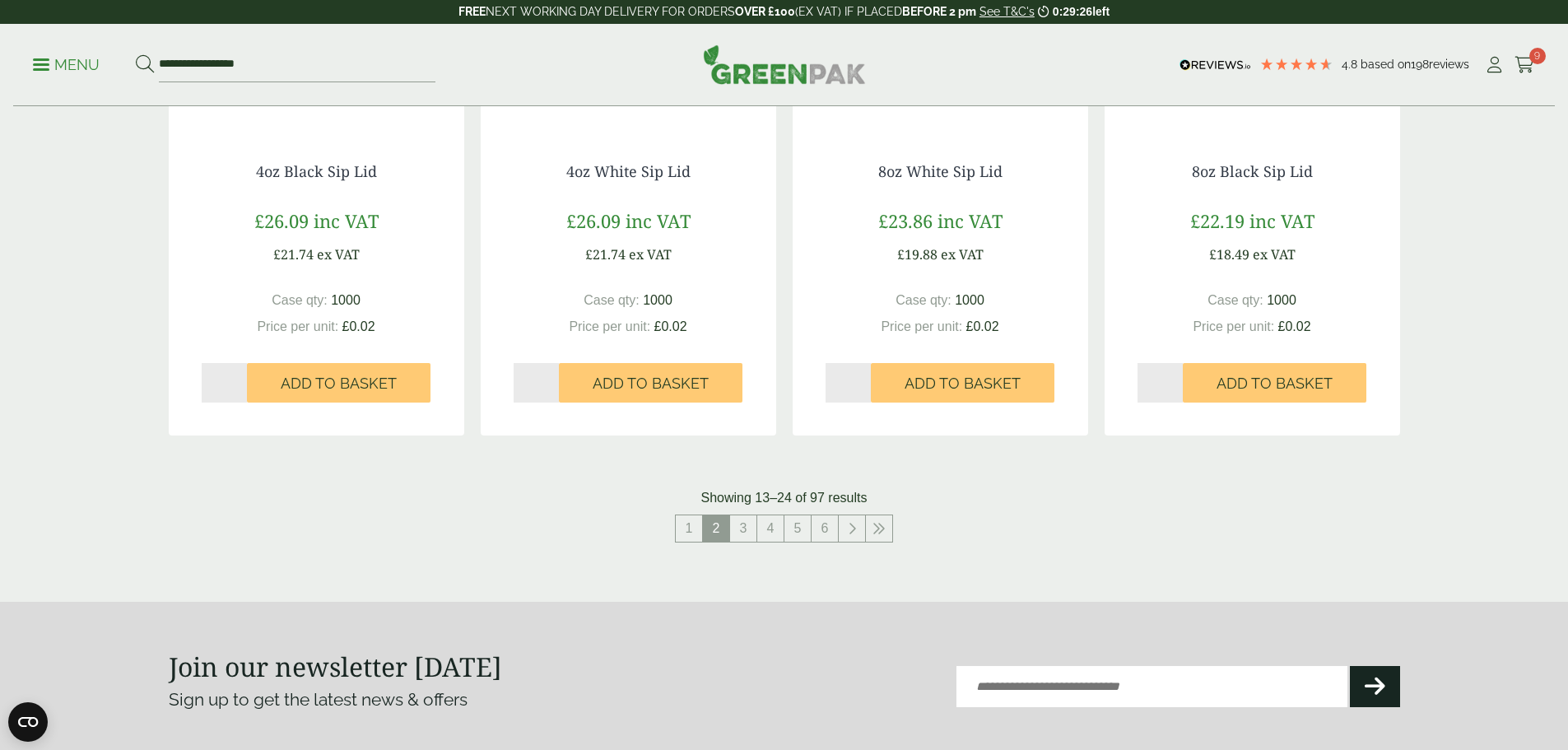
scroll to position [1564, 0]
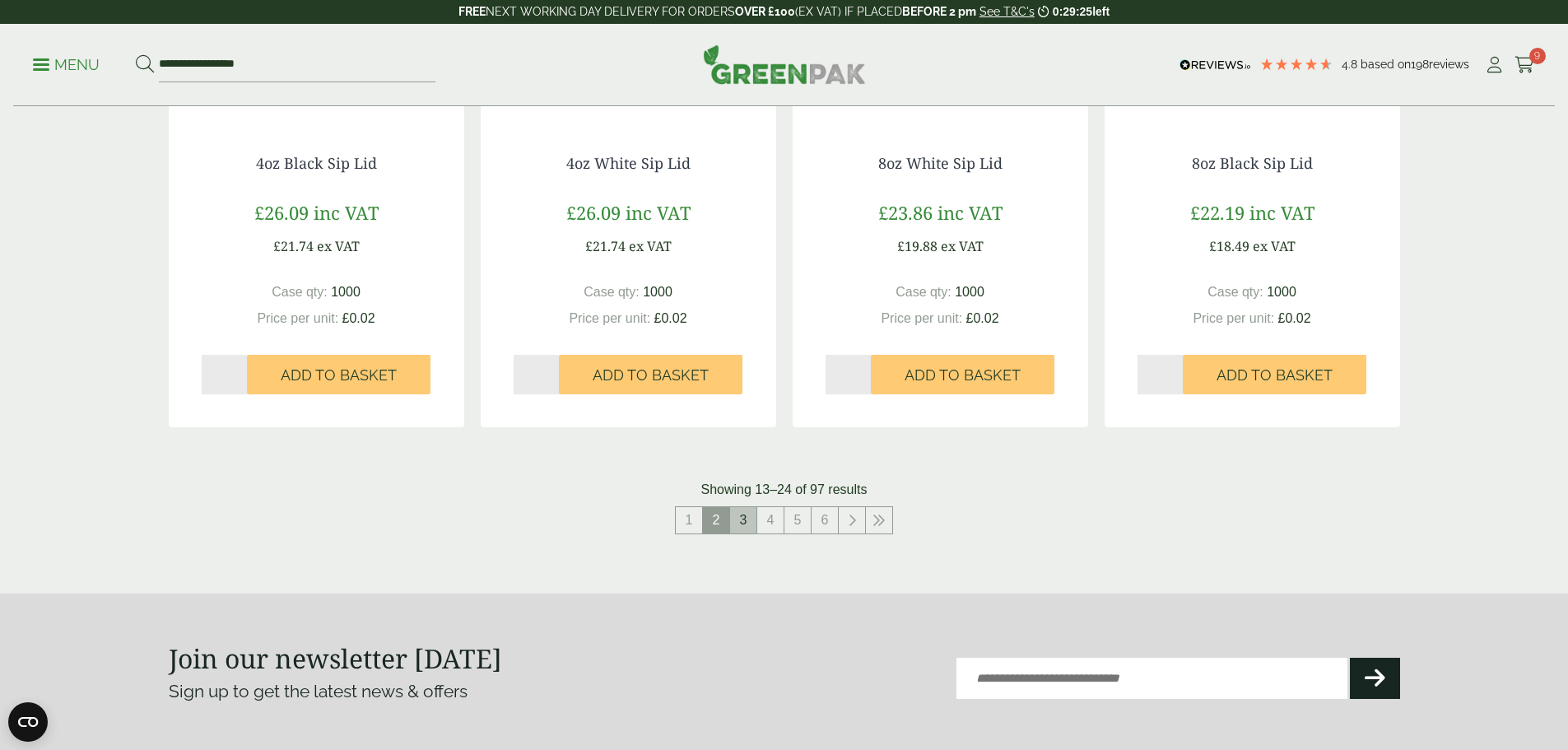
click at [751, 530] on link "3" at bounding box center [744, 520] width 26 height 26
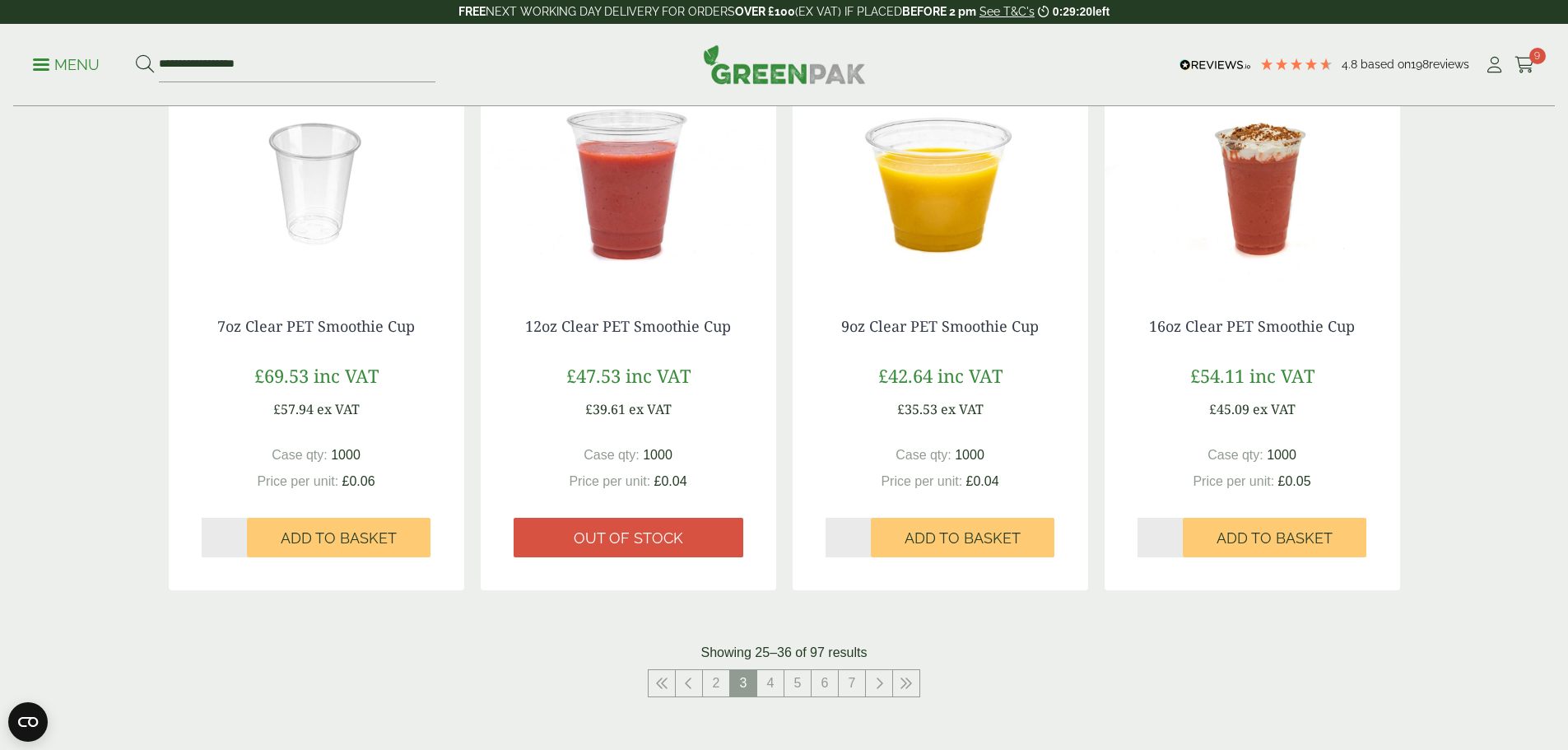
scroll to position [1647, 0]
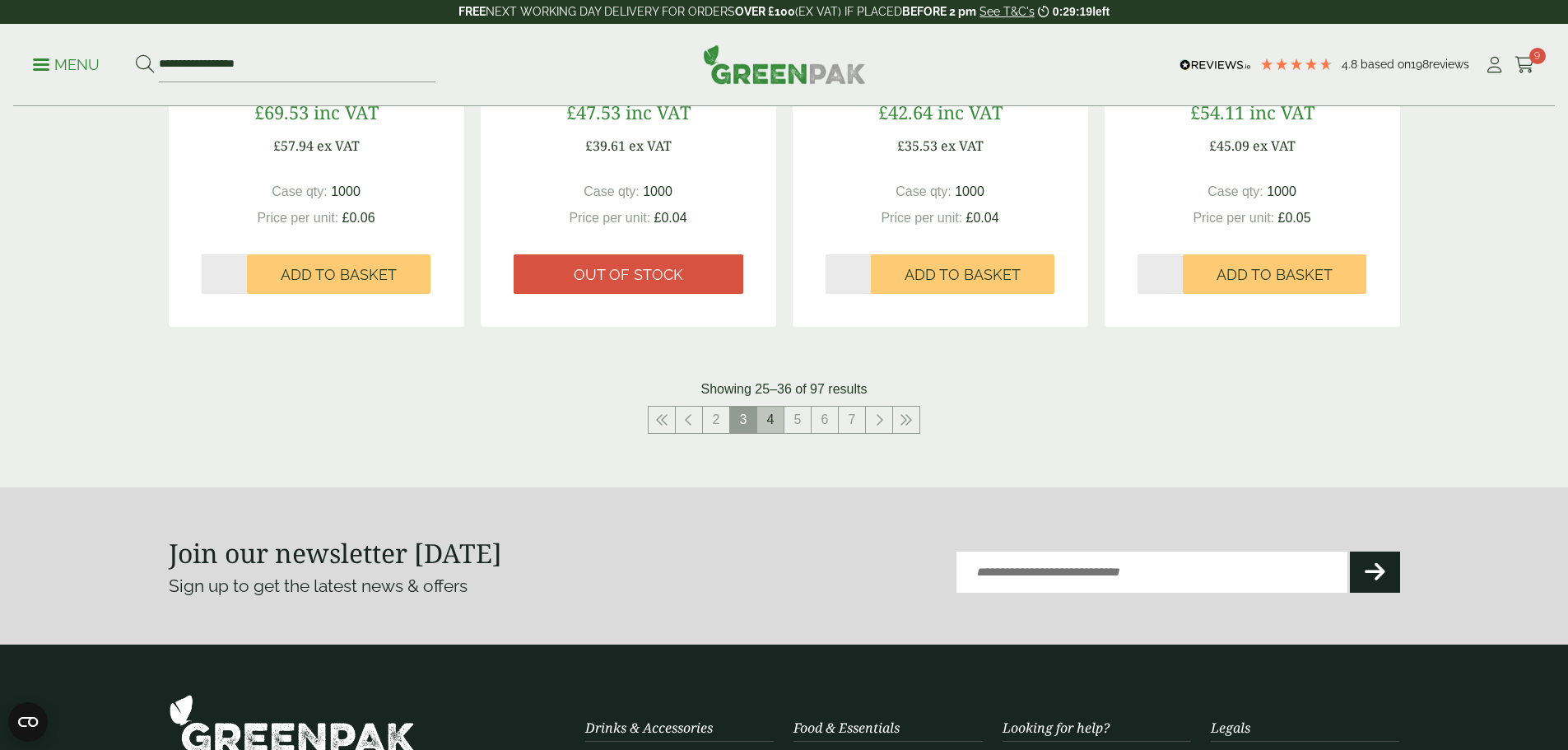
click at [762, 423] on link "4" at bounding box center [771, 420] width 26 height 26
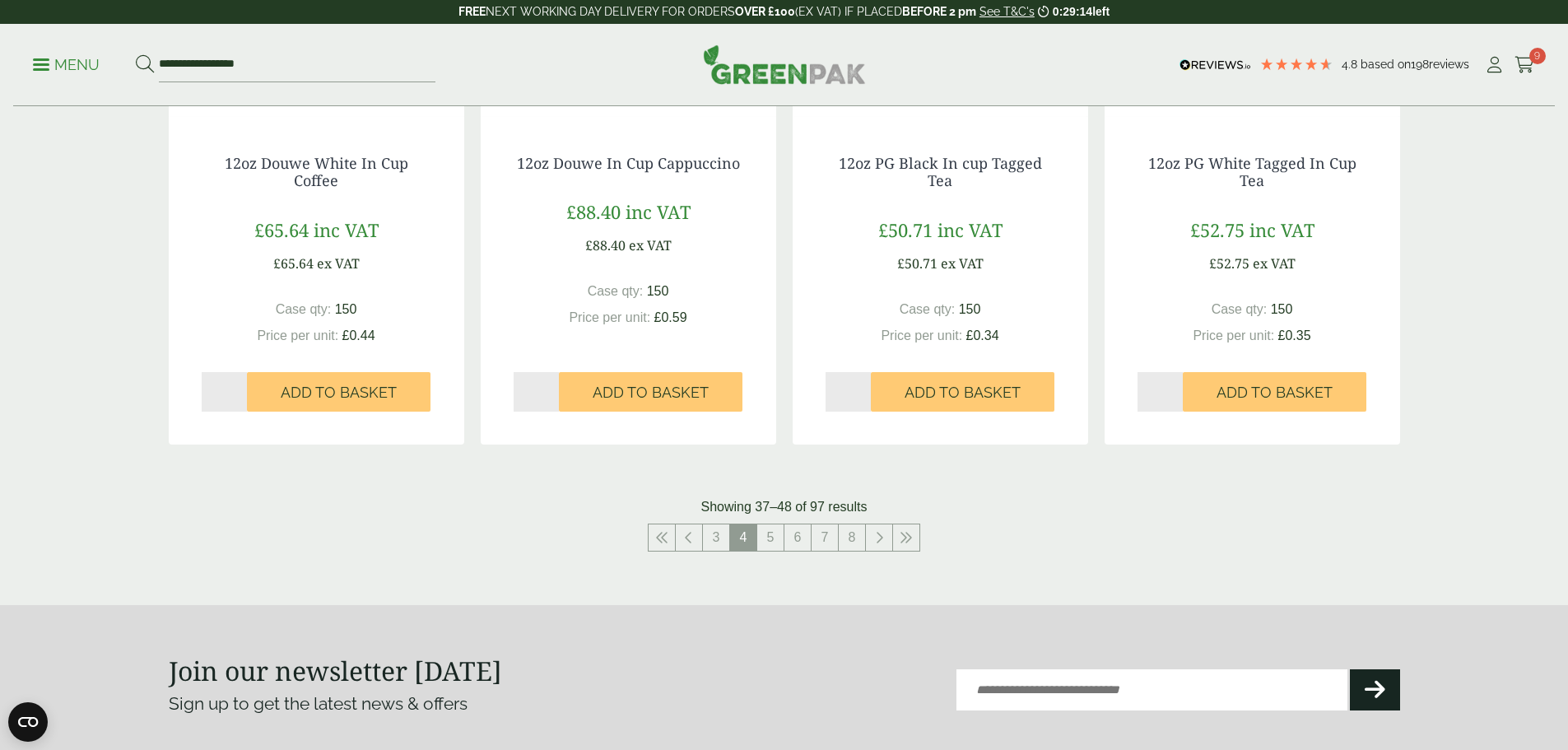
scroll to position [1729, 0]
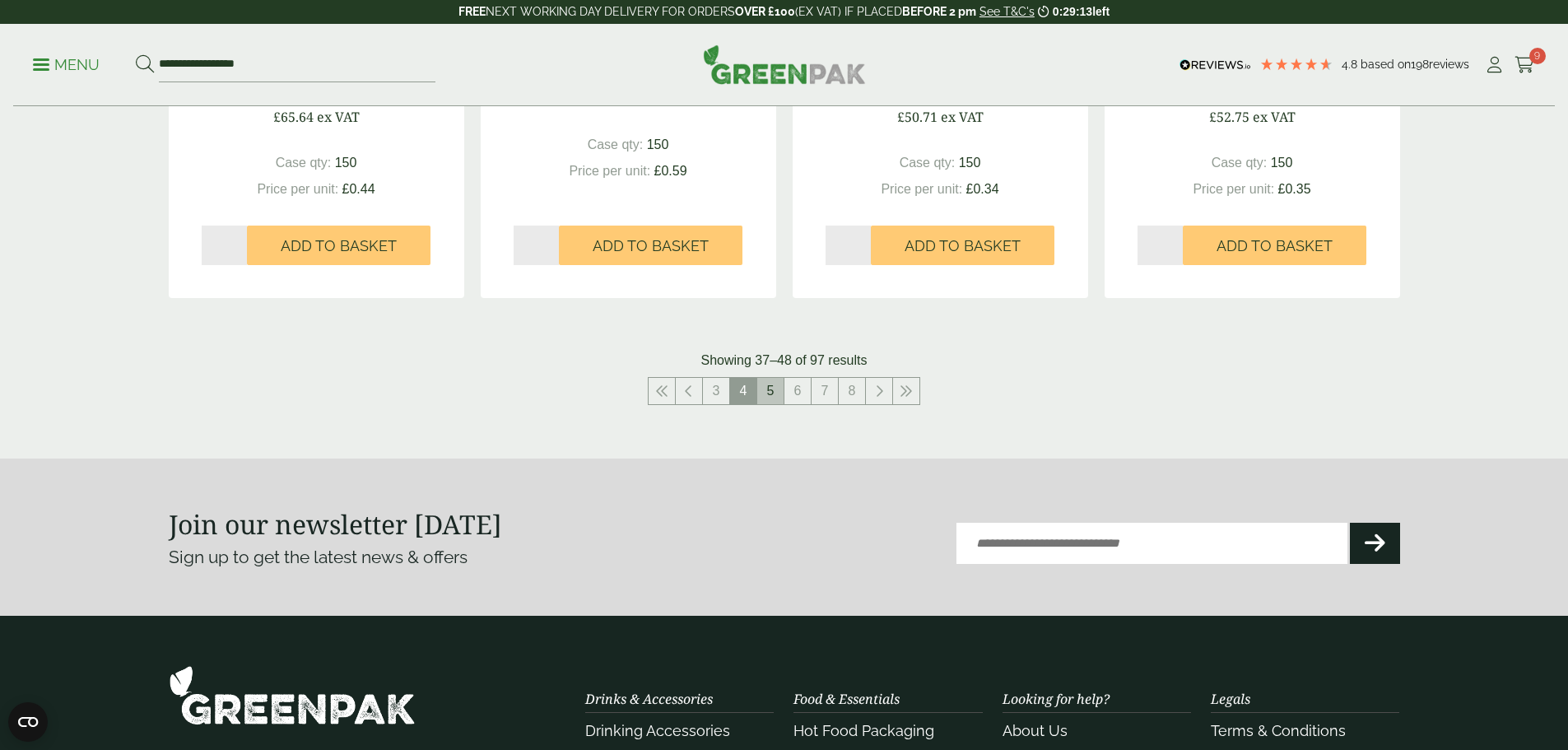
click at [776, 397] on link "5" at bounding box center [771, 391] width 26 height 26
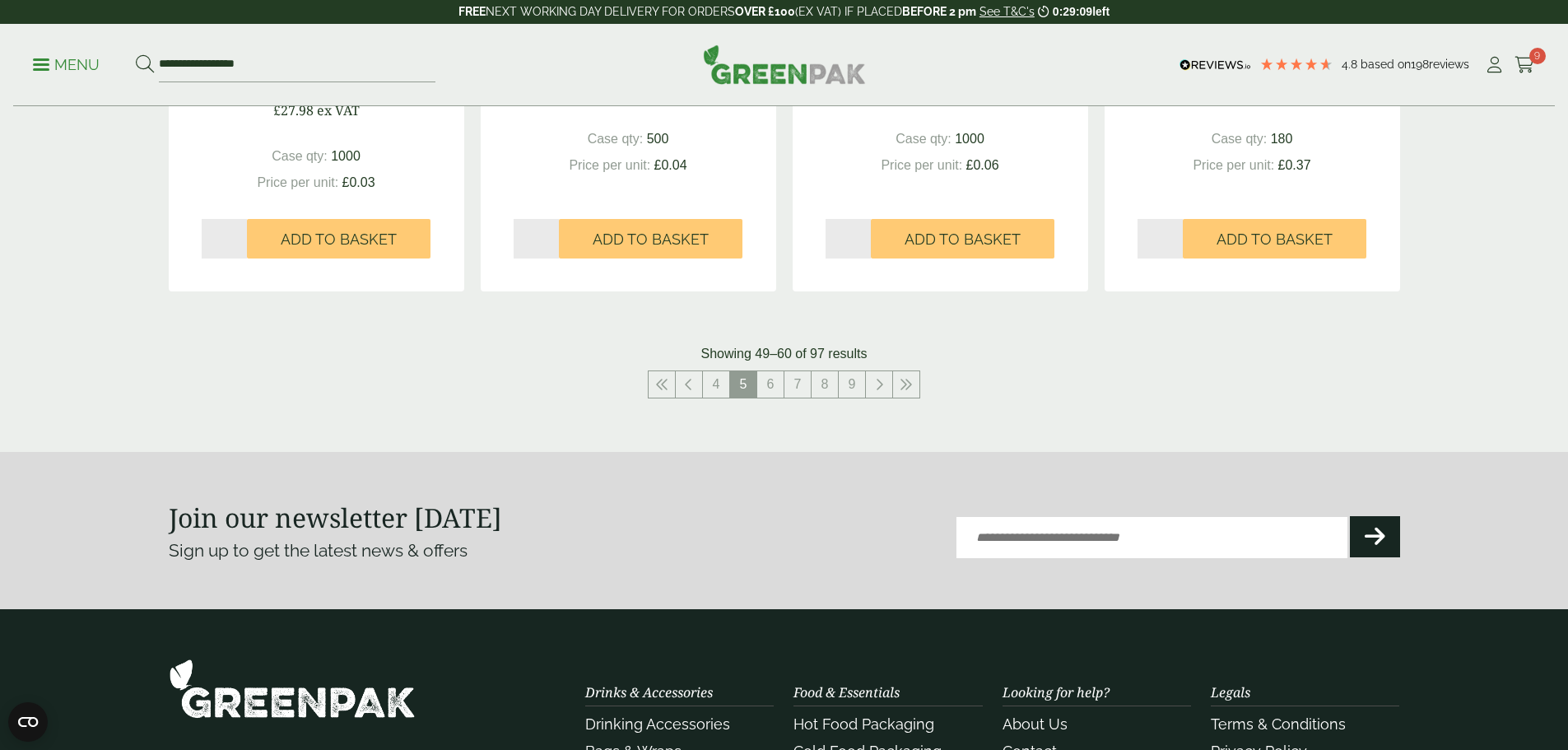
scroll to position [1729, 0]
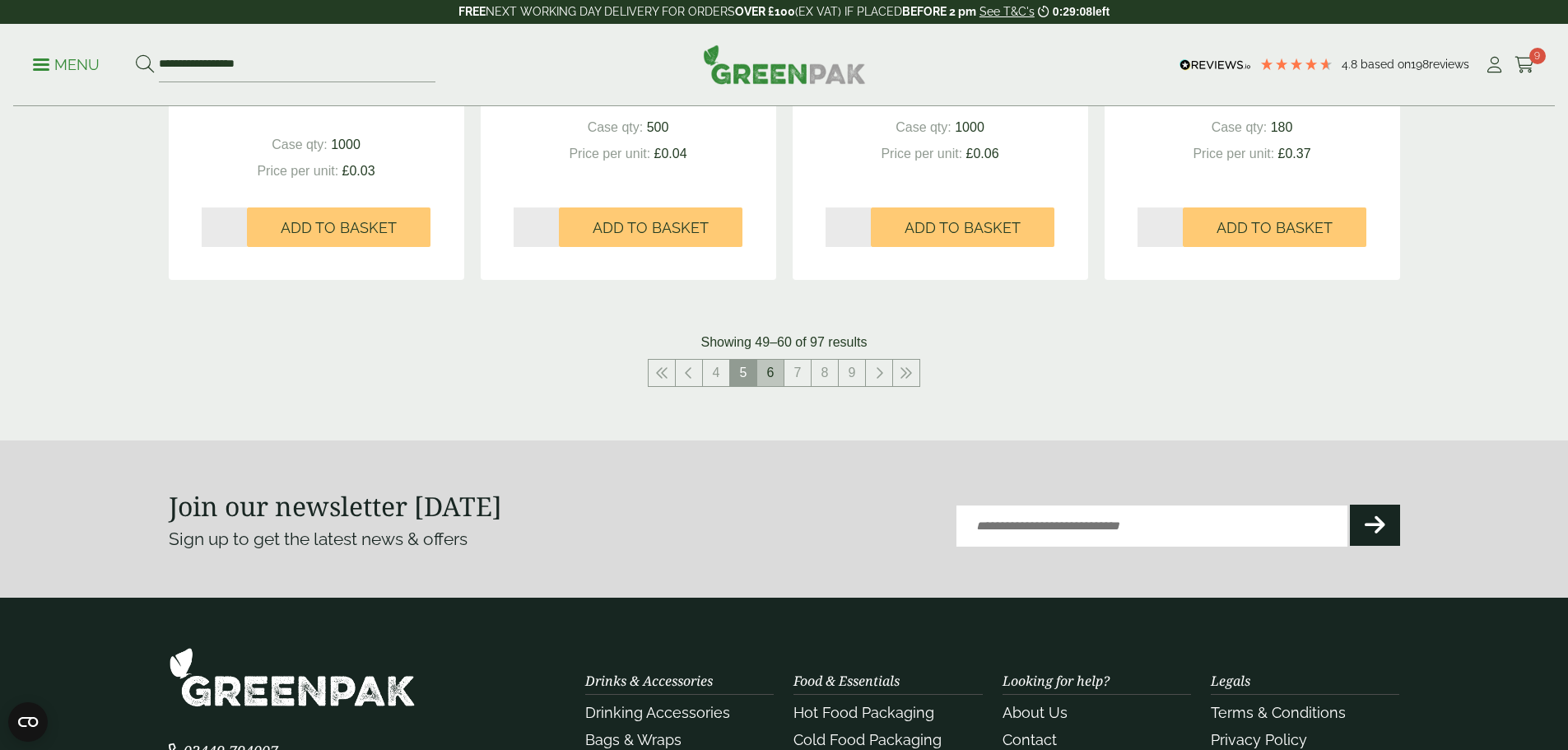
click at [781, 382] on link "6" at bounding box center [771, 373] width 26 height 26
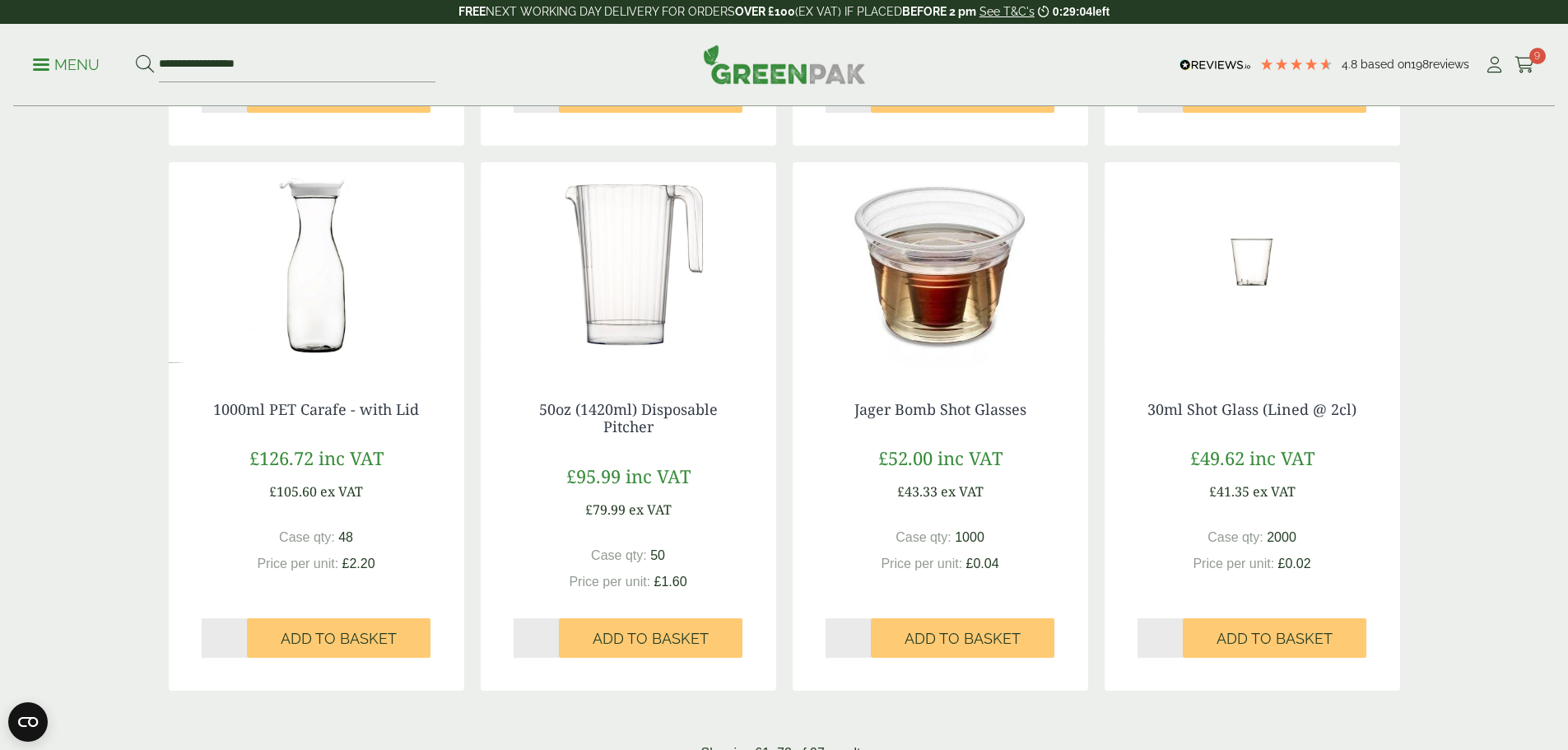
scroll to position [1729, 0]
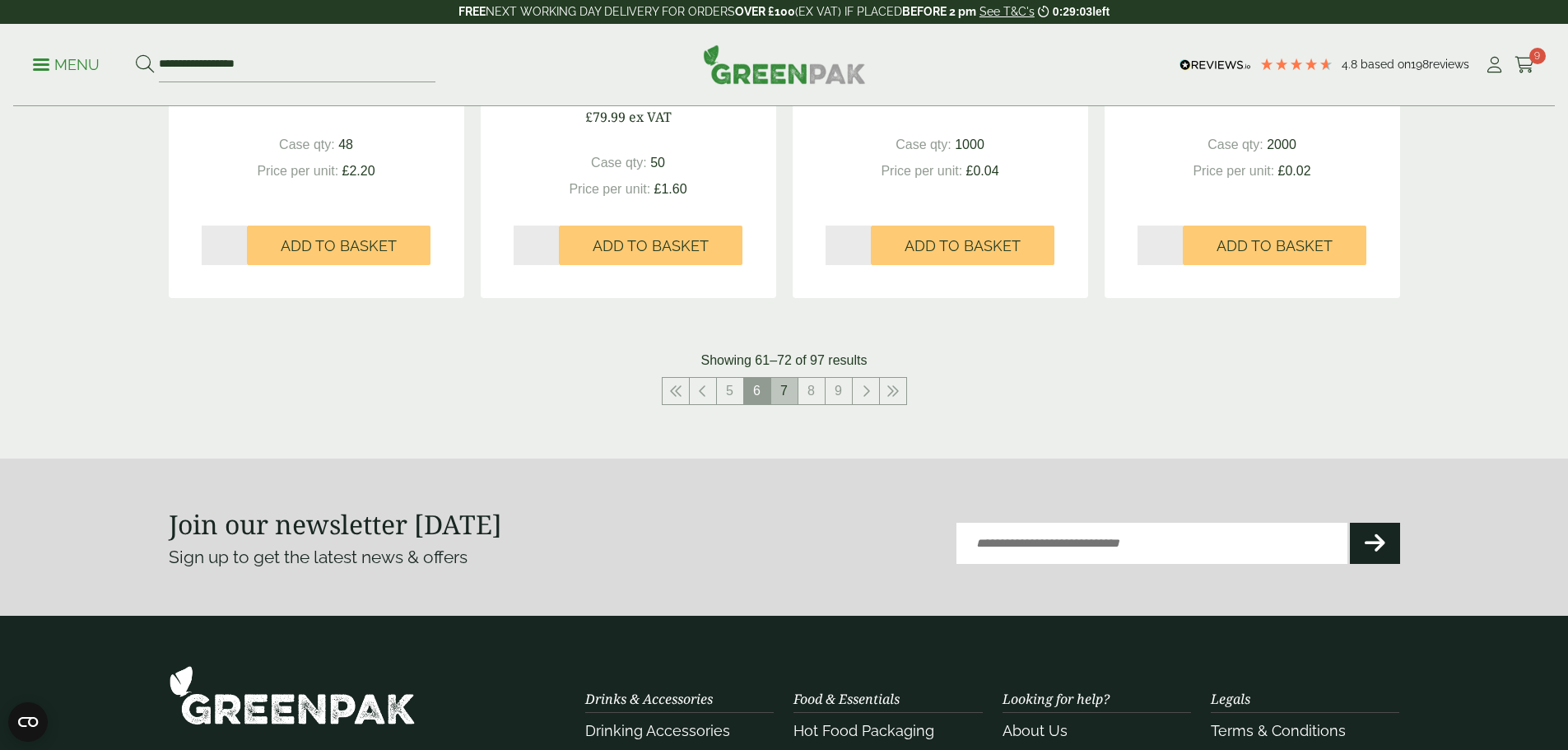
click at [792, 389] on link "7" at bounding box center [784, 391] width 26 height 26
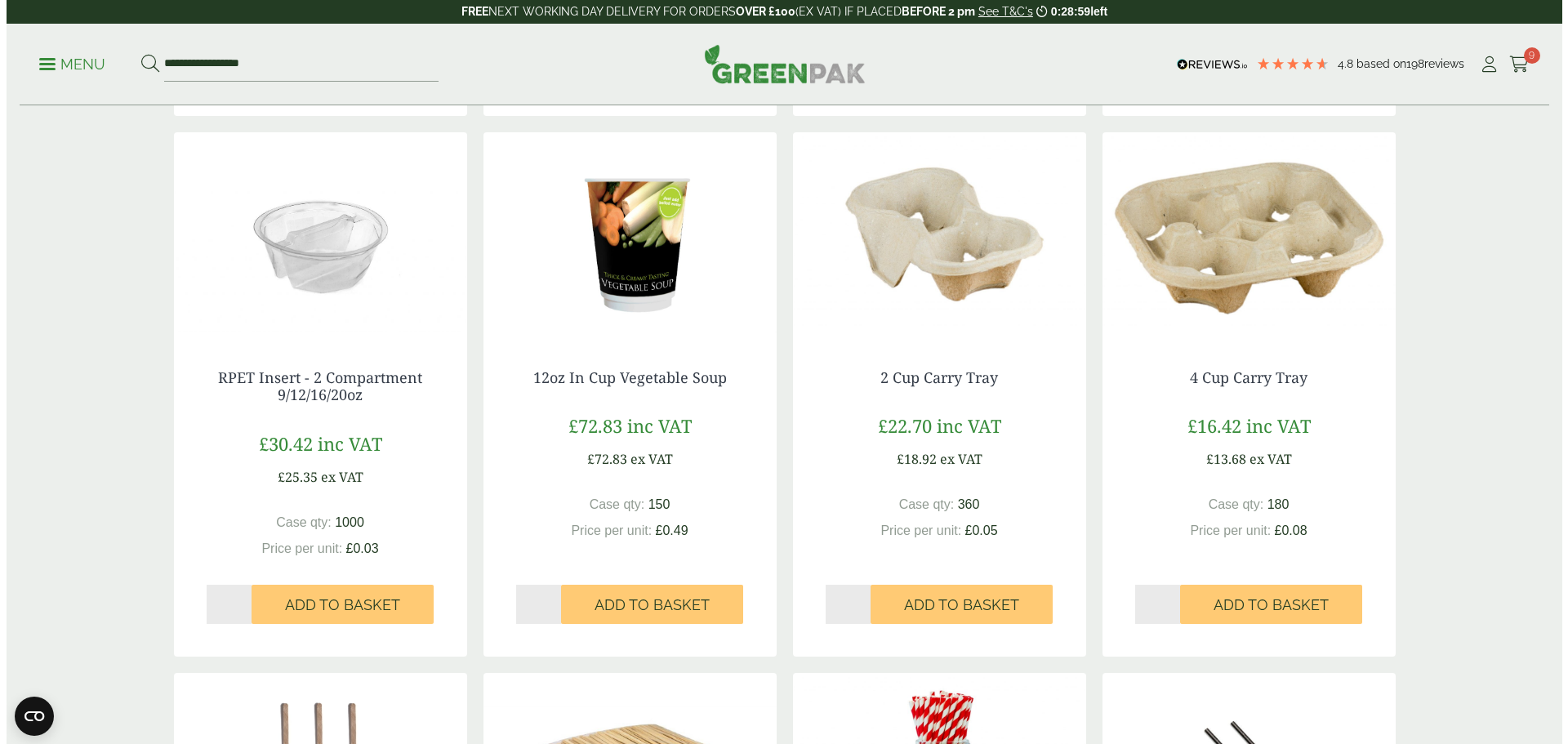
scroll to position [817, 0]
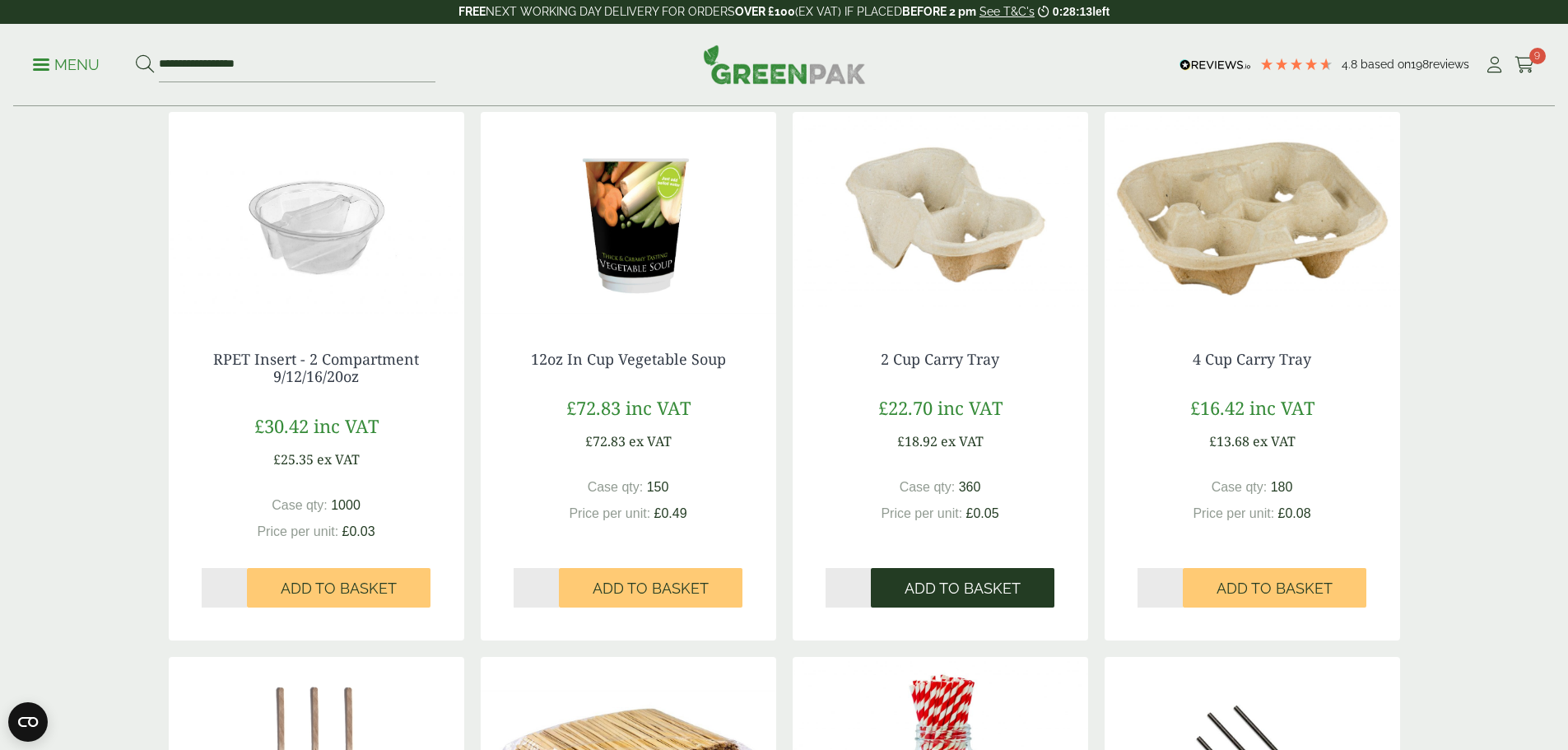
click at [922, 600] on button "Add to Basket" at bounding box center [962, 587] width 183 height 39
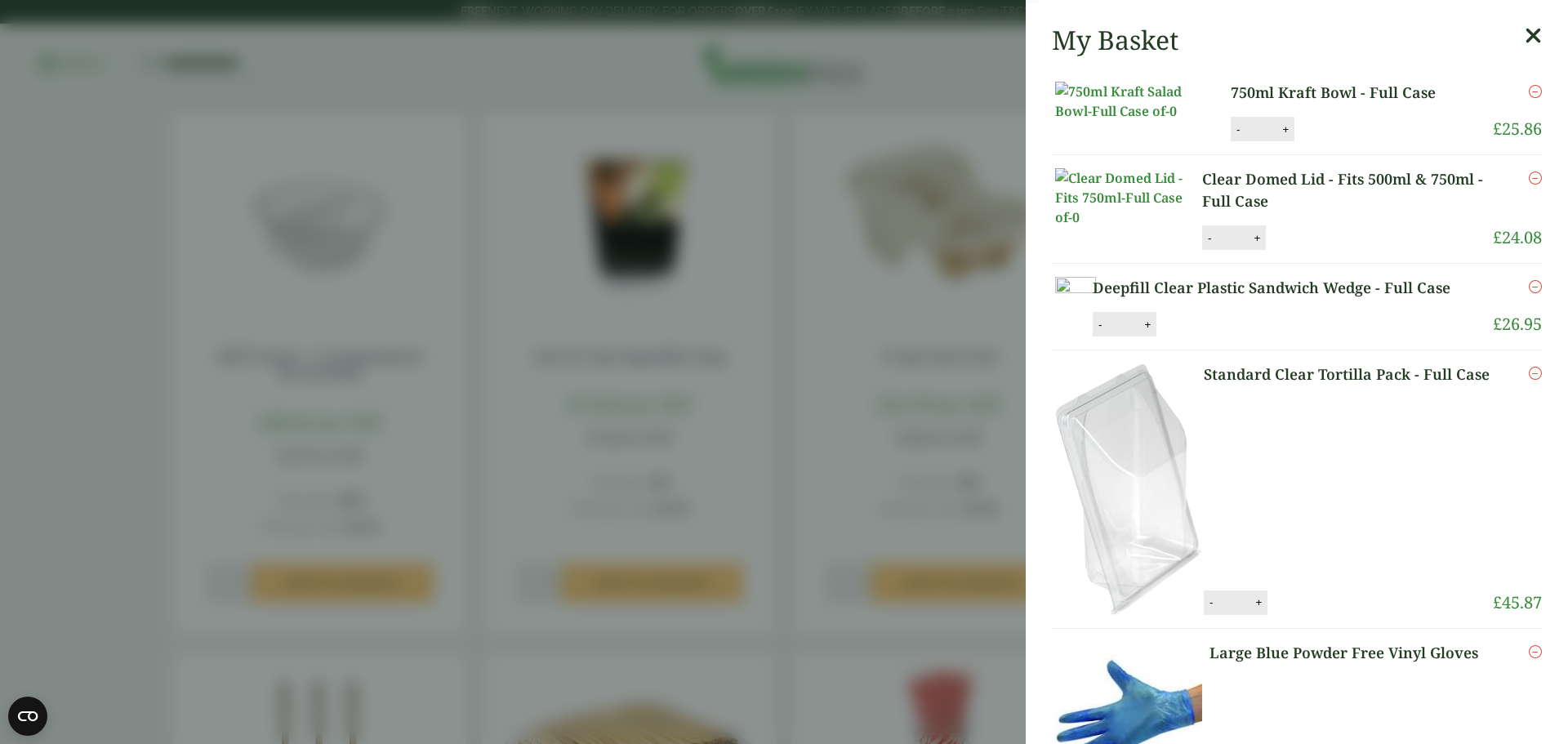
click at [1239, 584] on aside "2 Cup Carry Tray - Full Case (GP2020027AE) - Added to basket My Basket 750ml Kr…" at bounding box center [784, 372] width 1568 height 744
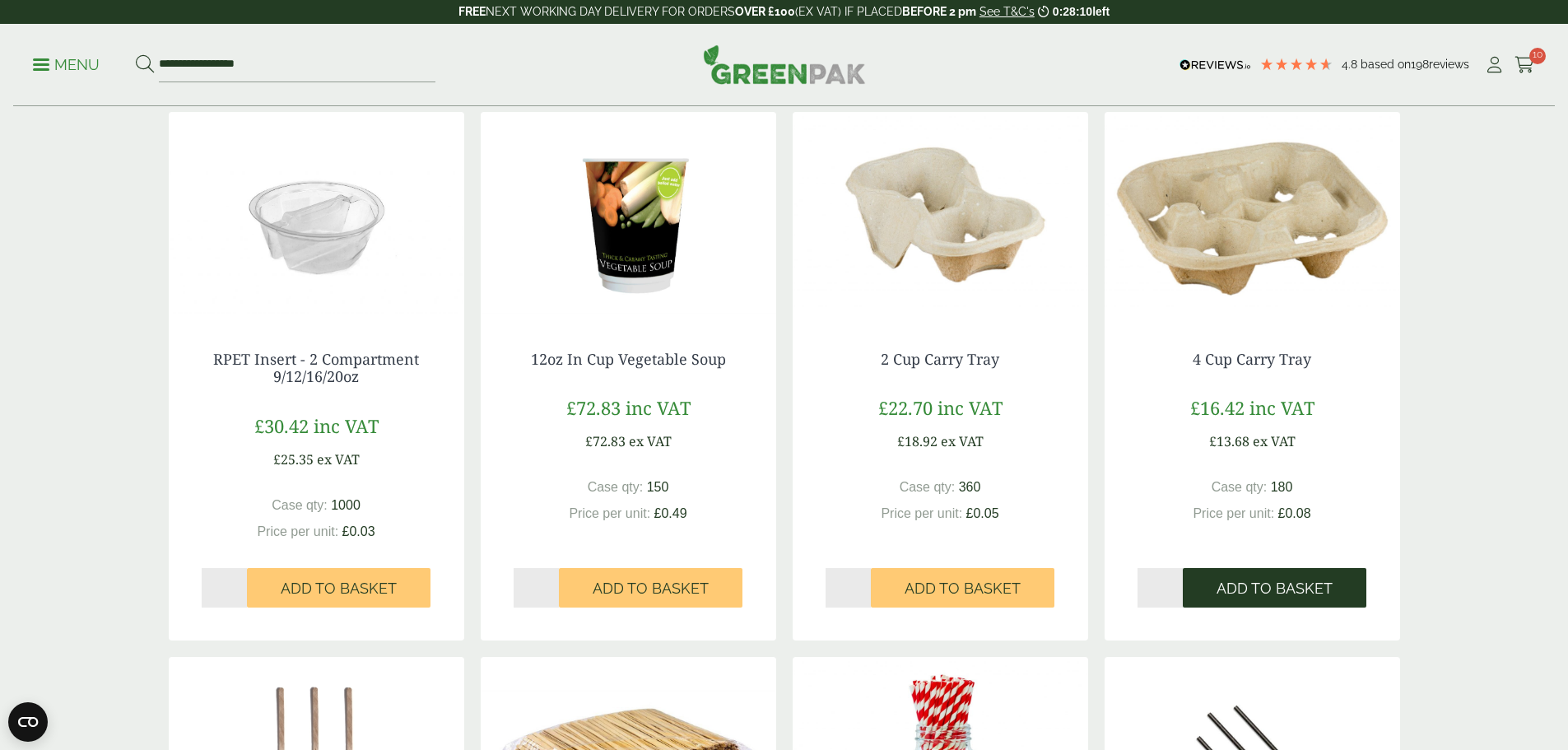
click at [1239, 597] on button "Add to Basket" at bounding box center [1274, 587] width 183 height 39
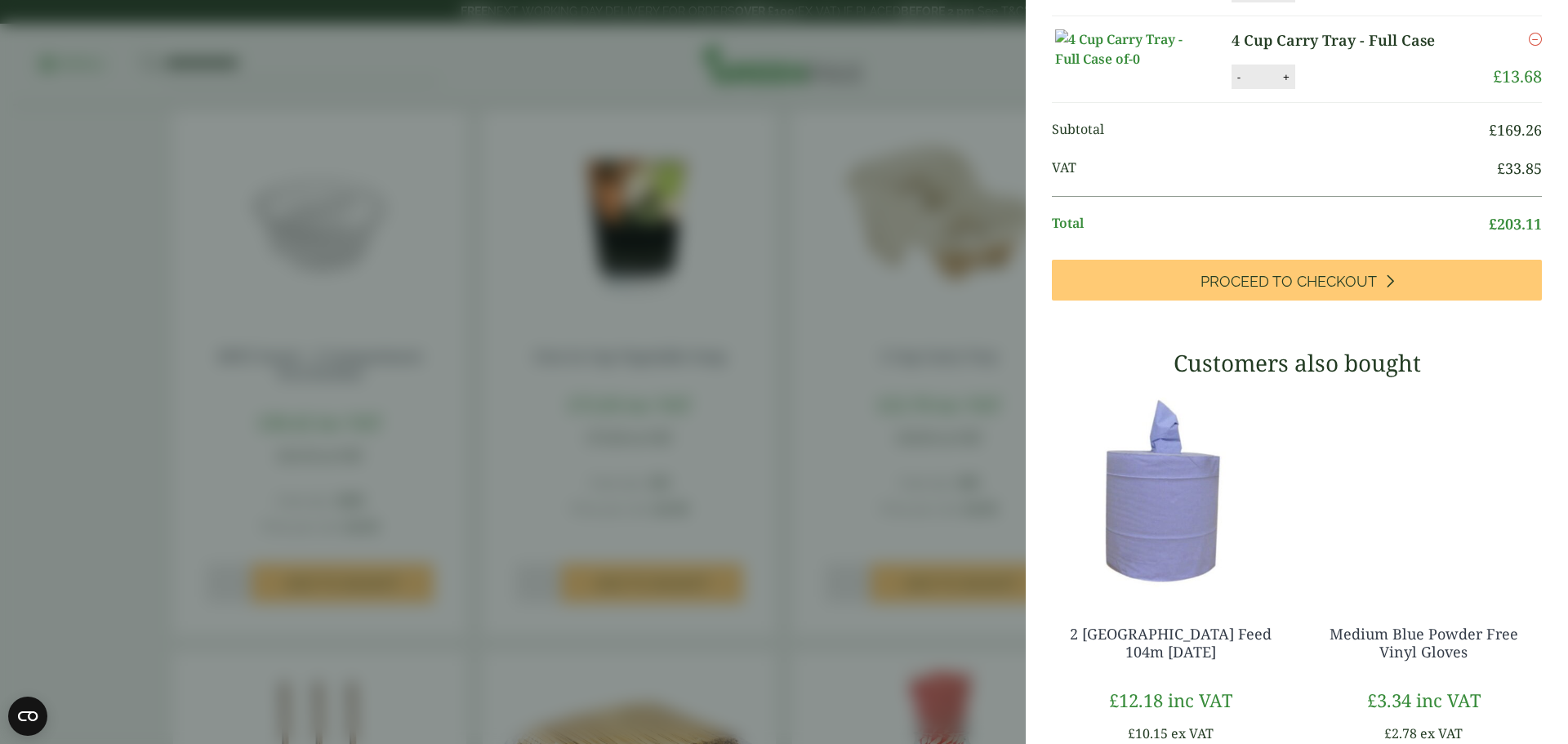
scroll to position [980, 0]
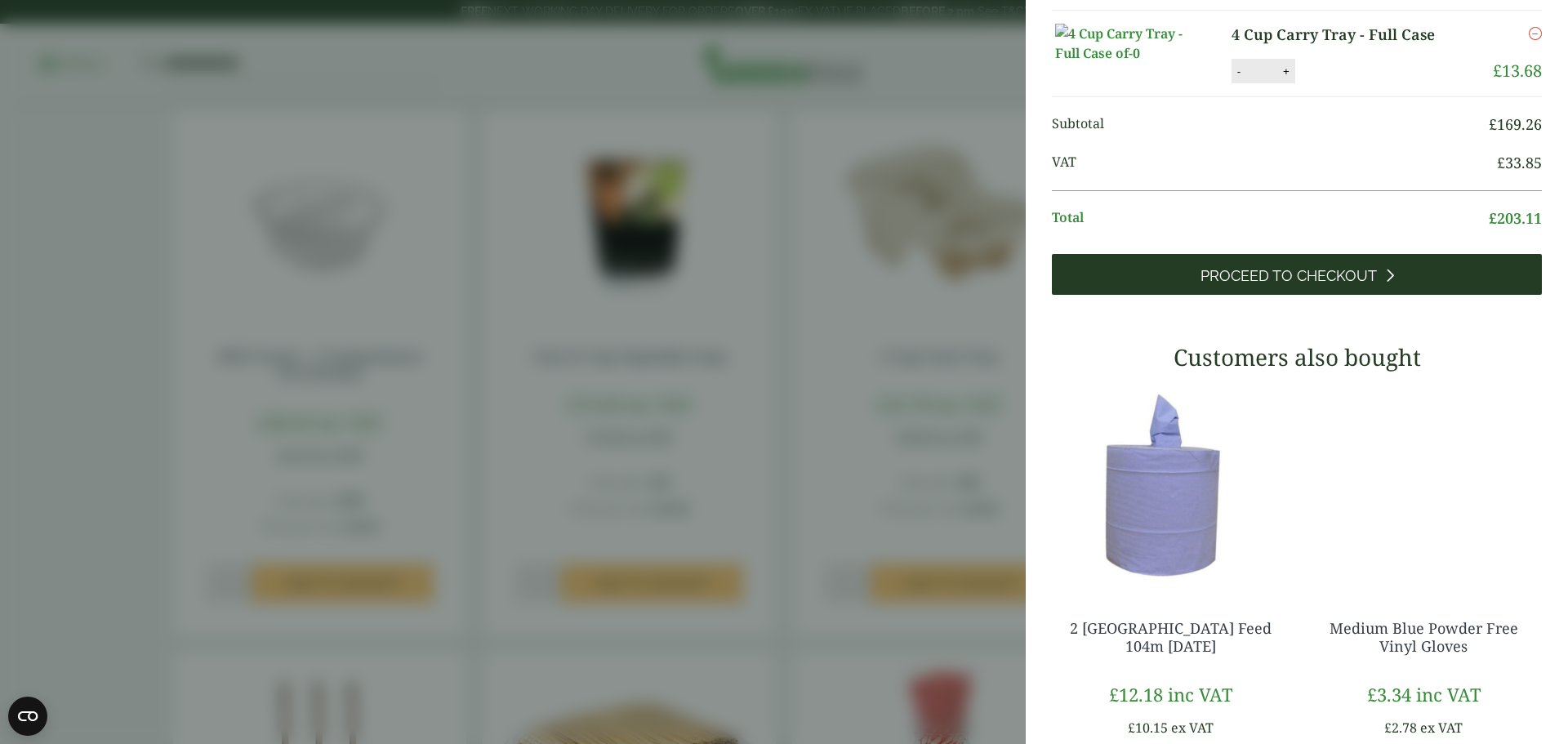
click at [1323, 285] on span "Proceed to Checkout" at bounding box center [1288, 275] width 176 height 18
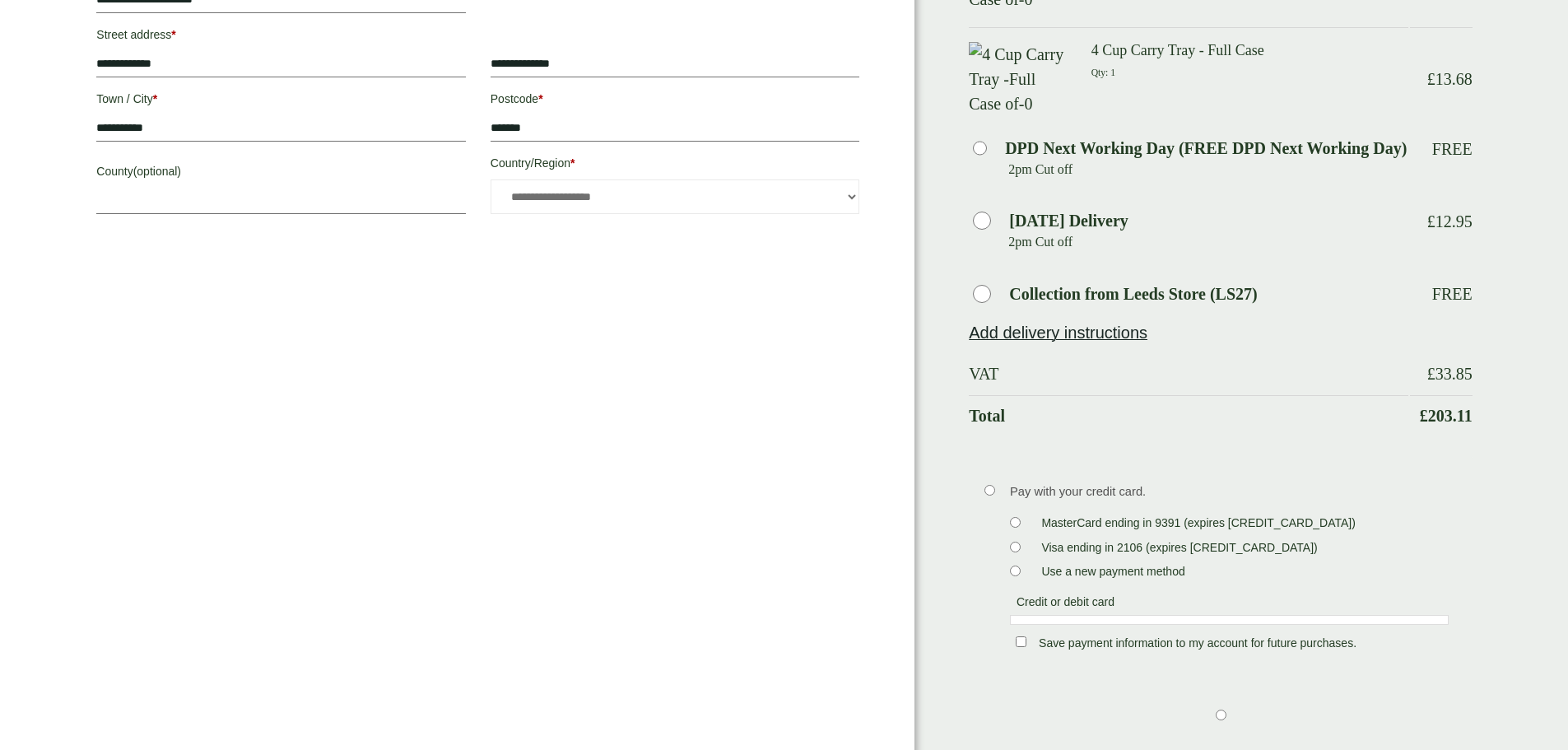
scroll to position [824, 0]
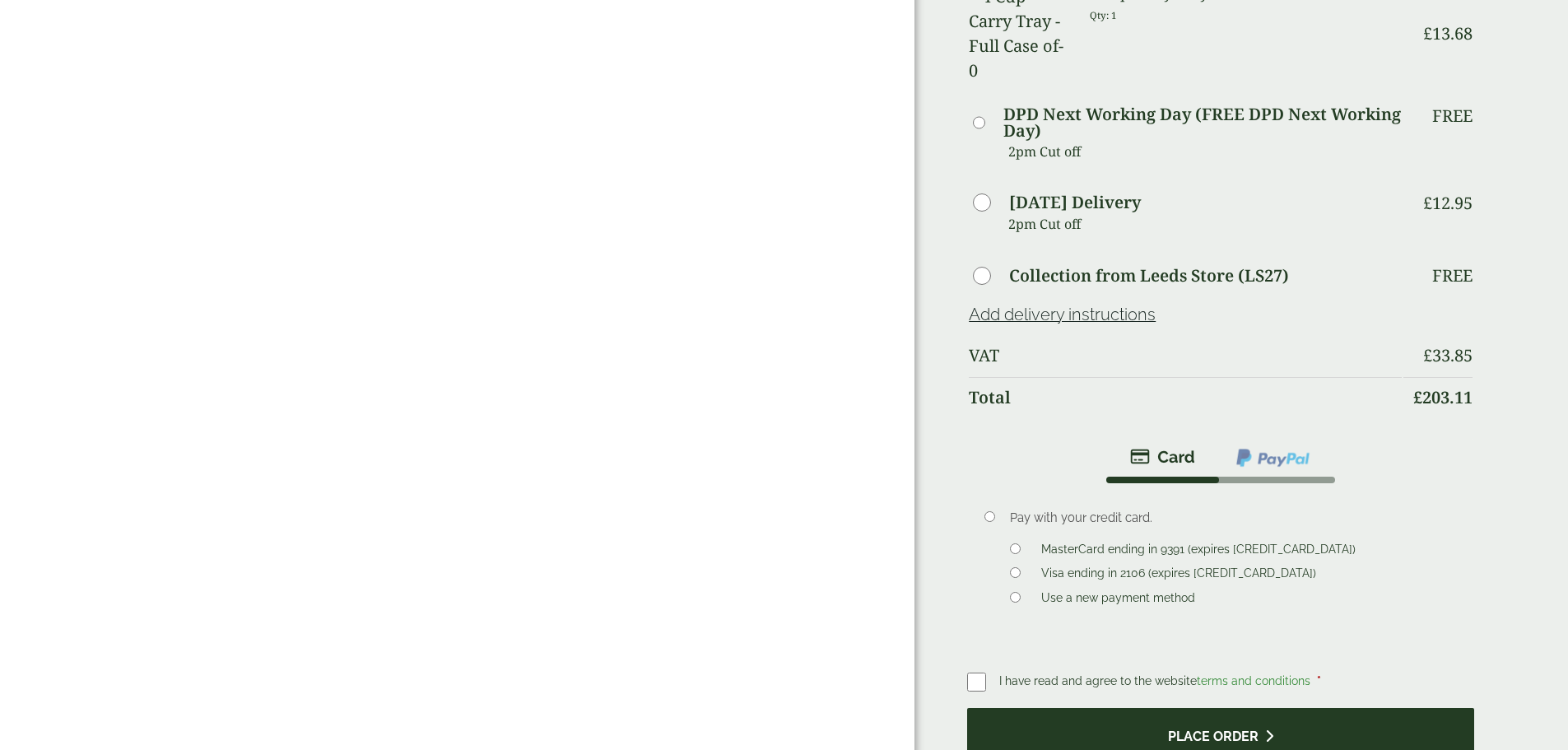
click at [1136, 708] on button "Place order" at bounding box center [1221, 735] width 506 height 54
